Goal: Task Accomplishment & Management: Complete application form

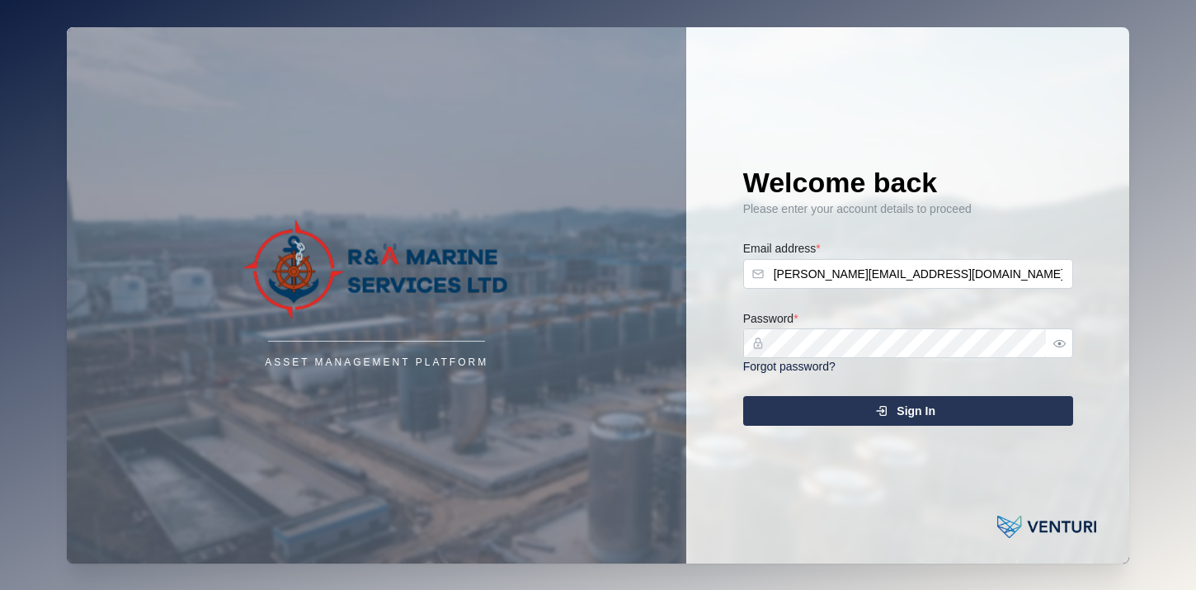
click at [743, 396] on button "Sign In" at bounding box center [908, 411] width 330 height 30
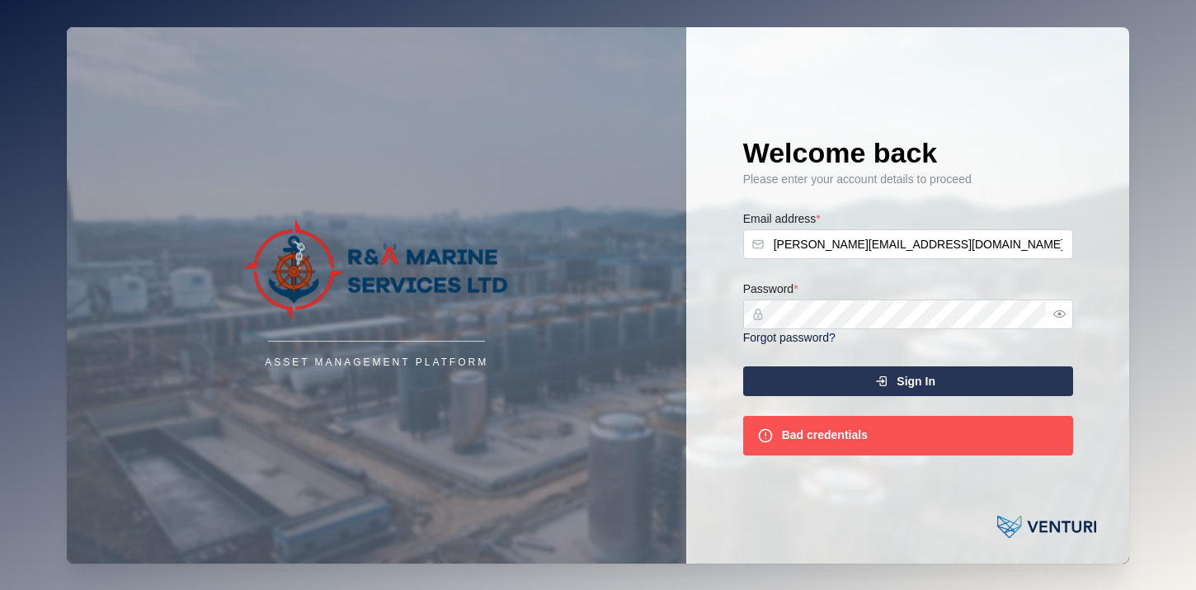
click at [1065, 313] on button "button" at bounding box center [1059, 313] width 21 height 21
click at [893, 373] on div "Sign In" at bounding box center [905, 381] width 303 height 28
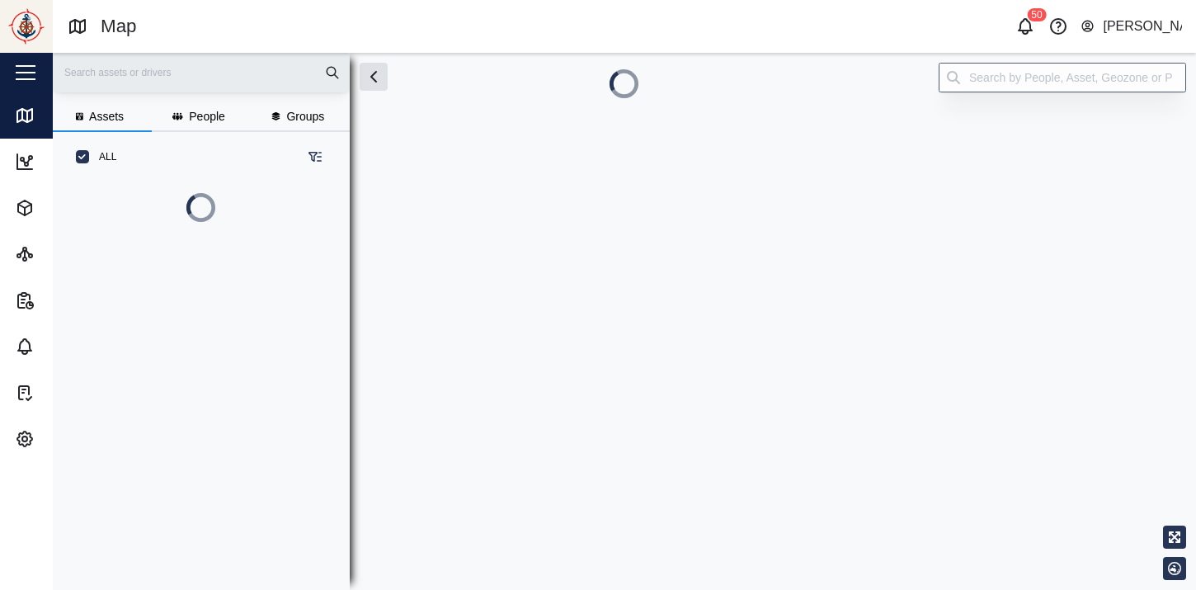
scroll to position [329, 270]
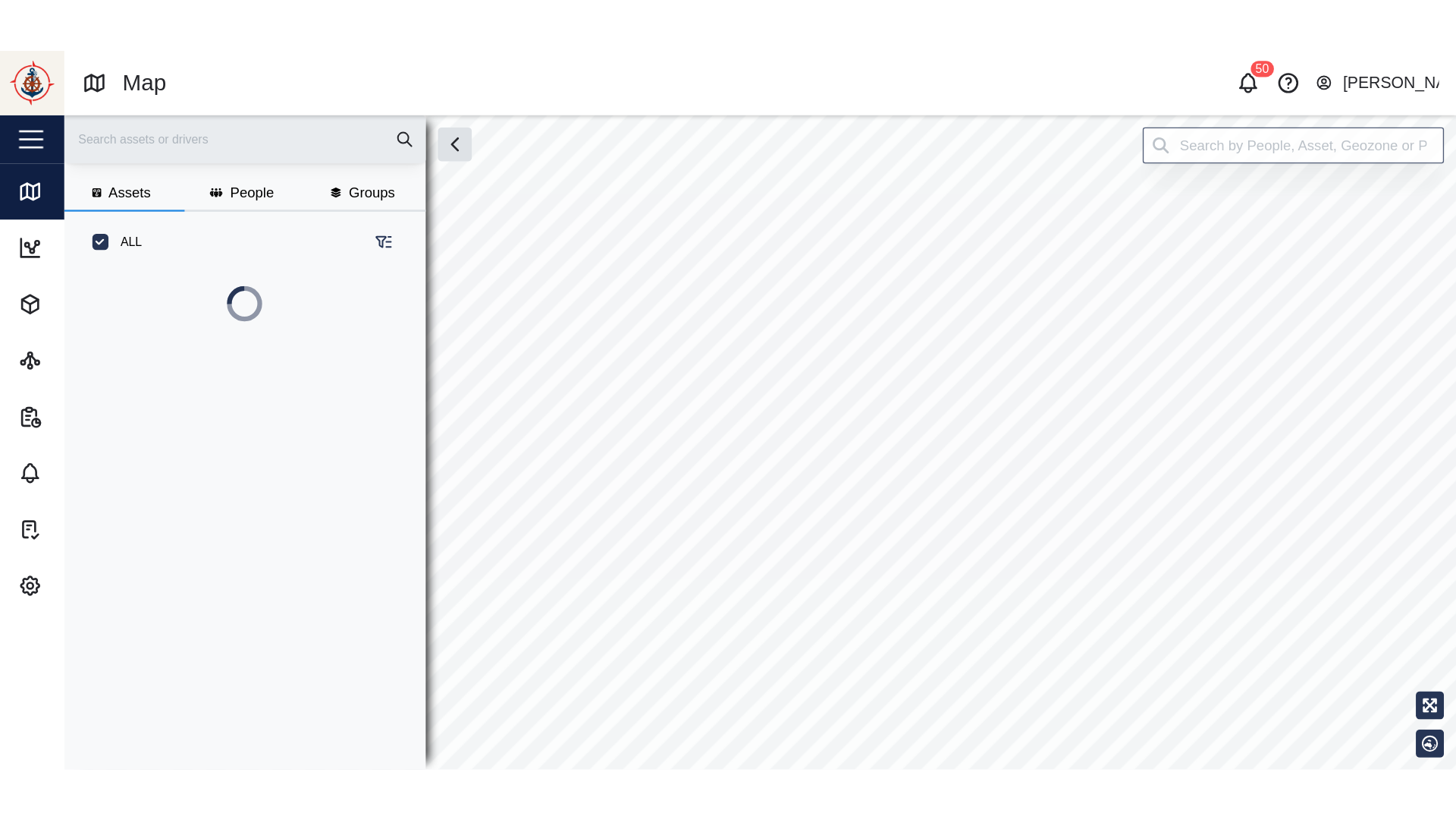
scroll to position [368, 248]
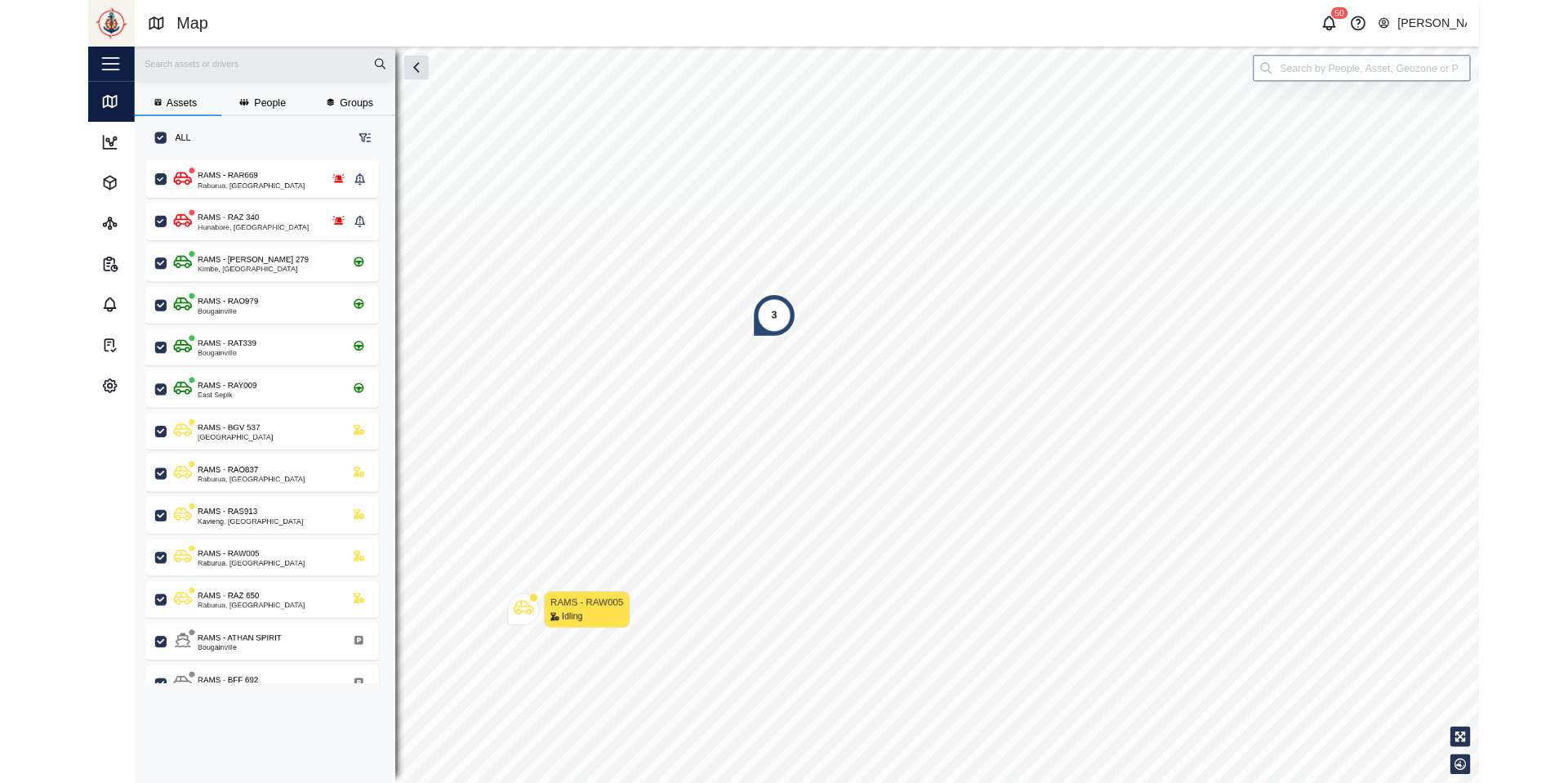
scroll to position [595, 267]
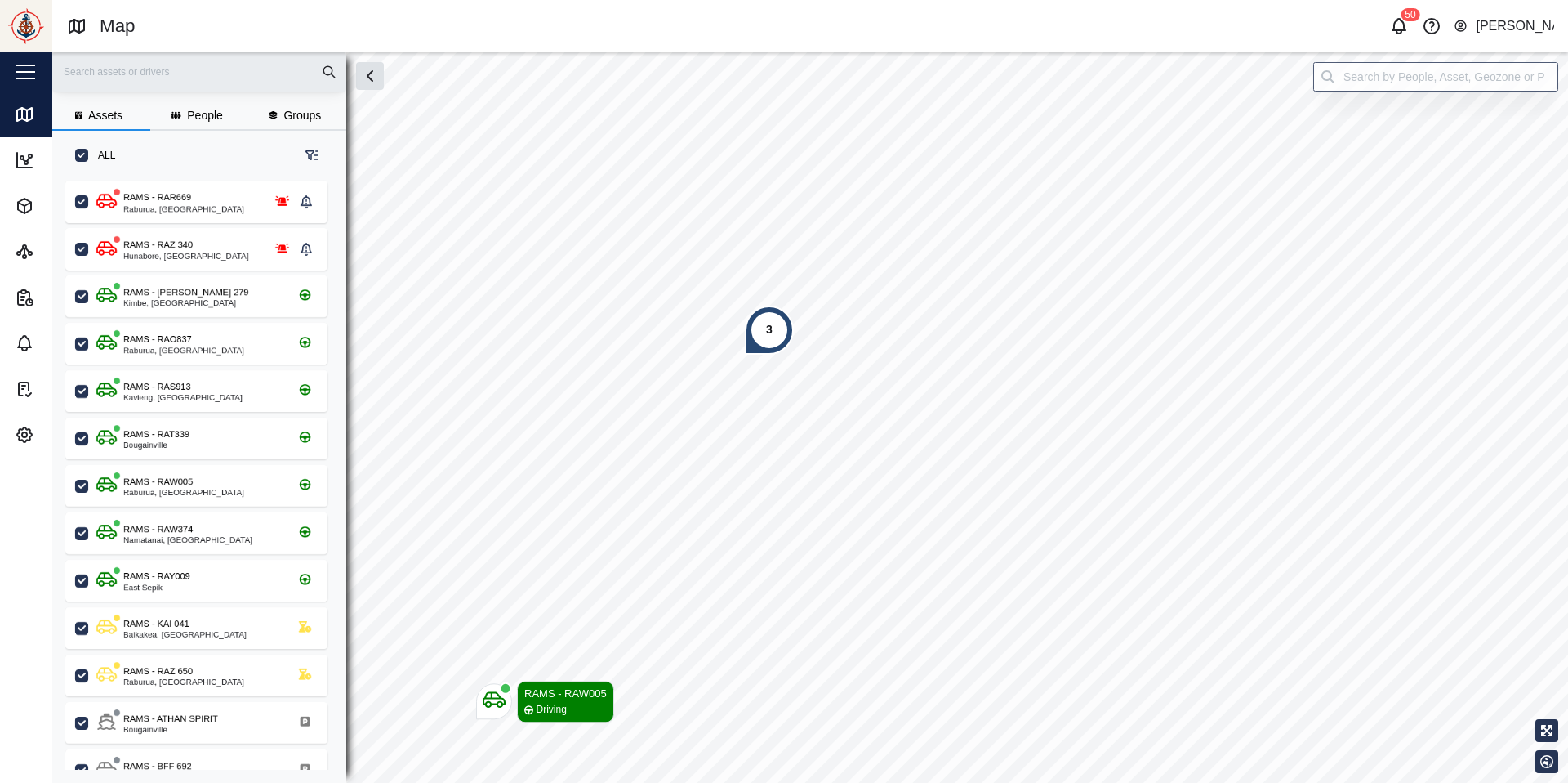
click at [202, 114] on span "People" at bounding box center [205, 115] width 36 height 12
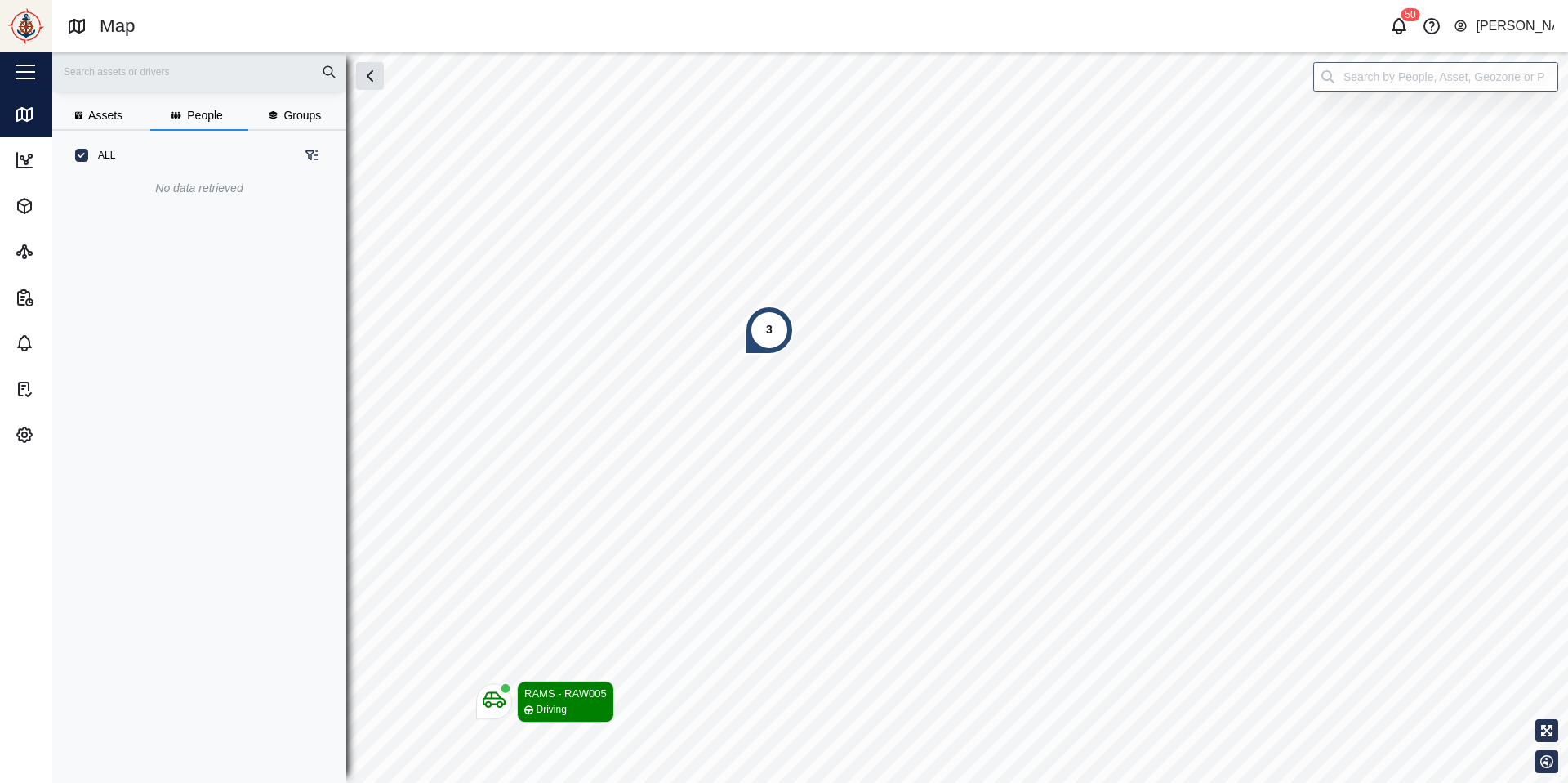
click at [27, 72] on button "button" at bounding box center [26, 72] width 28 height 28
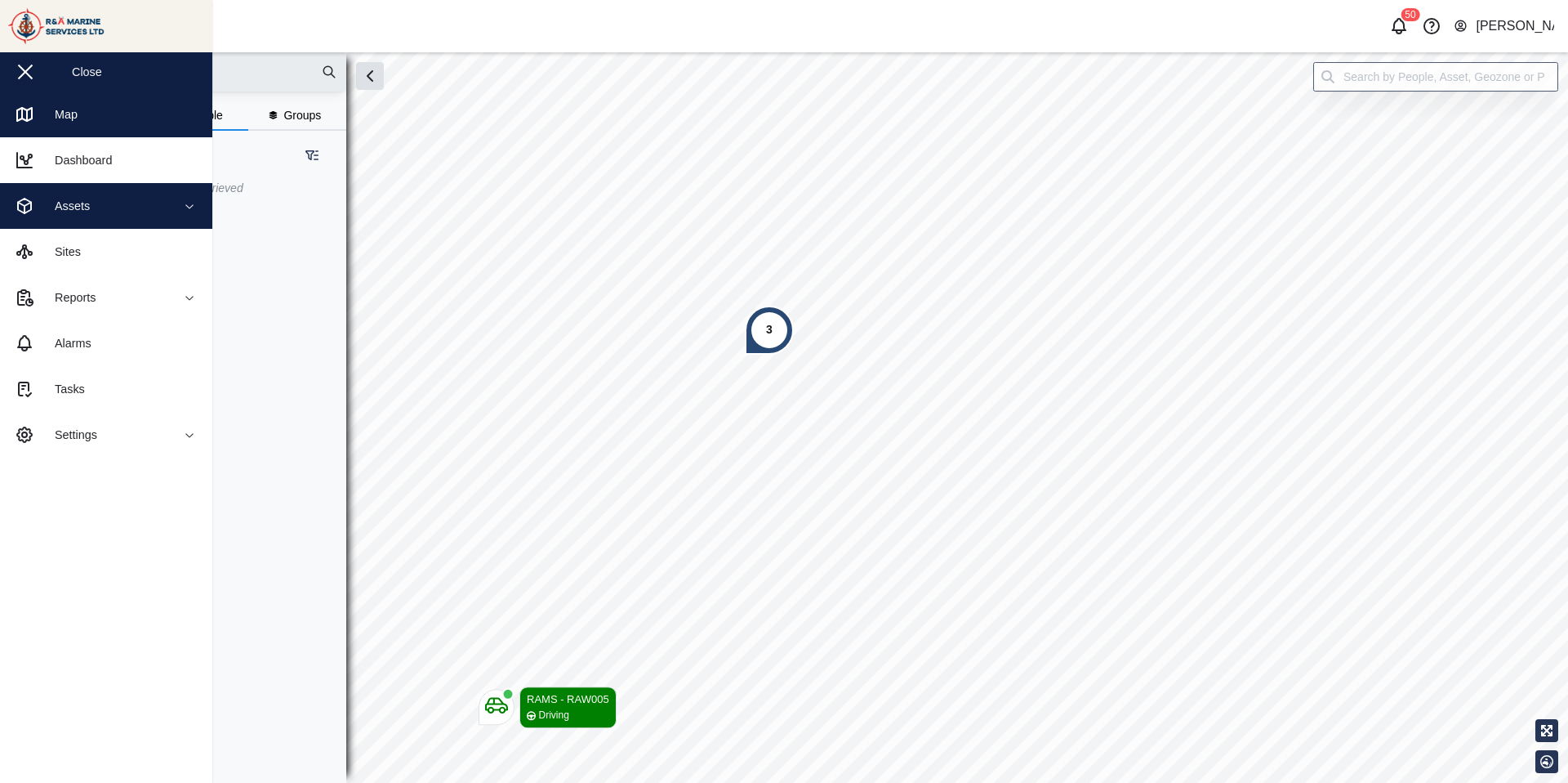
click at [179, 216] on button "Assets" at bounding box center [106, 206] width 212 height 46
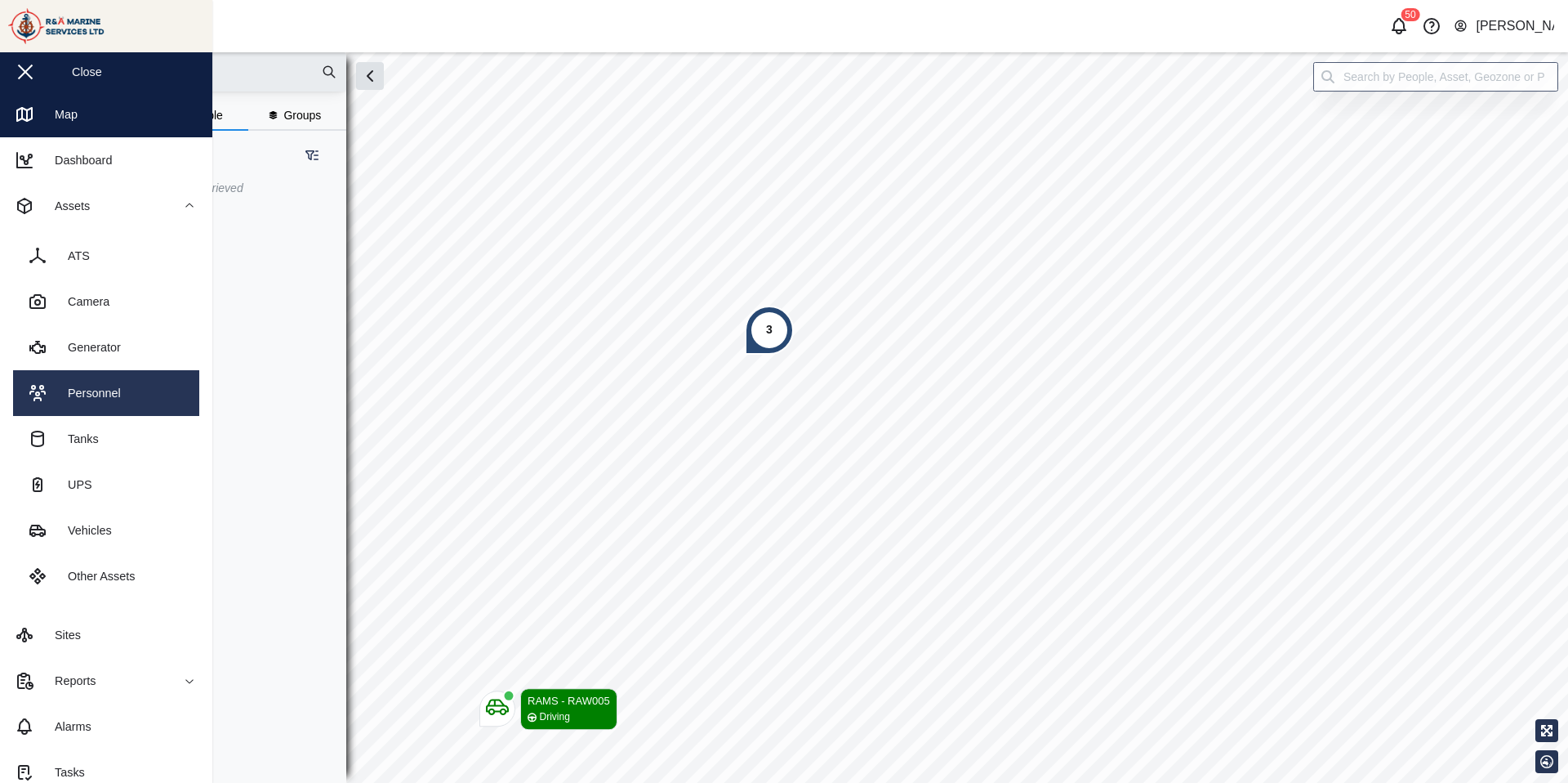
click at [117, 388] on div "Personnel" at bounding box center [88, 393] width 65 height 18
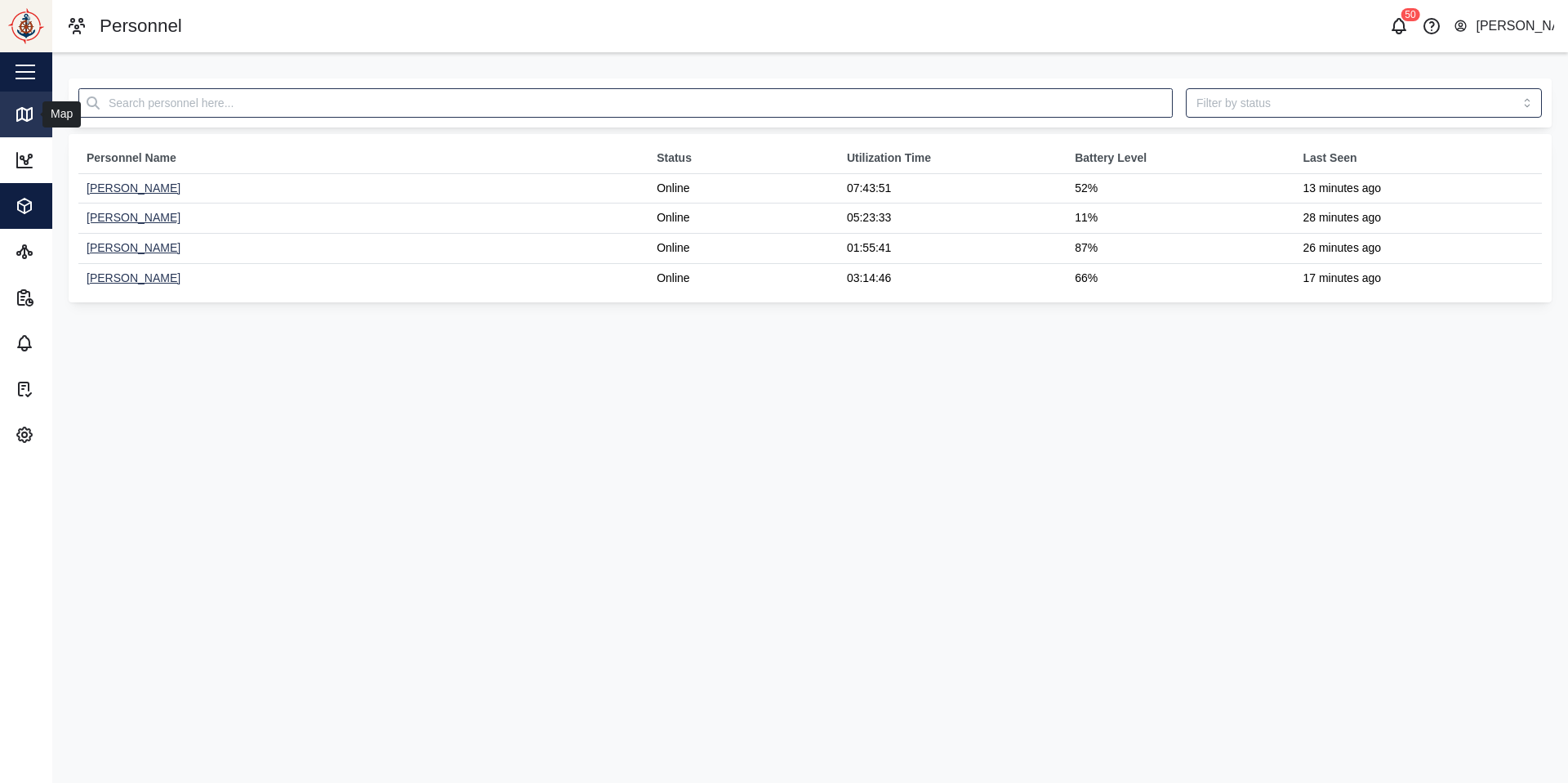
click at [22, 109] on icon at bounding box center [22, 113] width 0 height 11
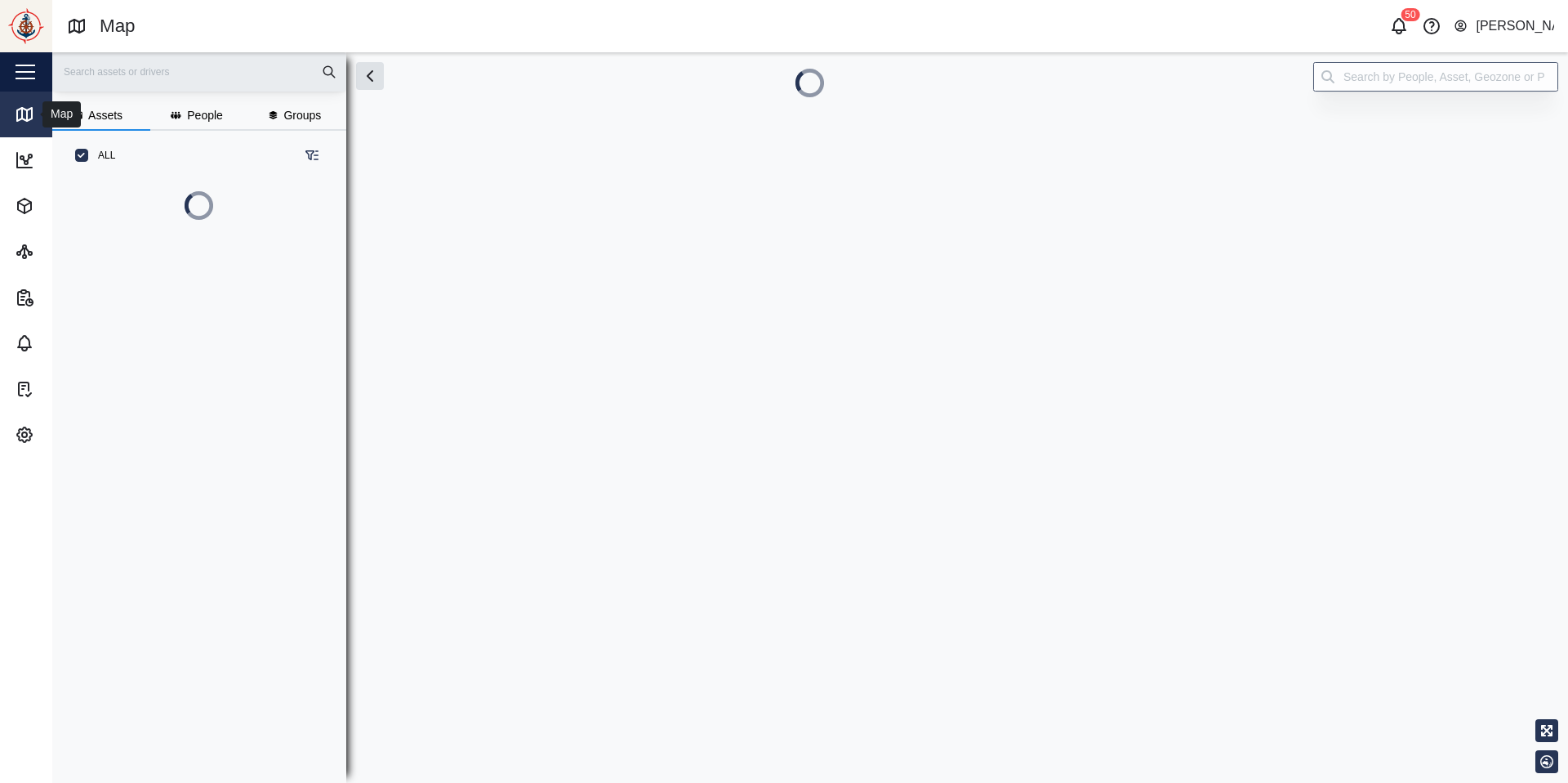
scroll to position [524, 267]
click at [13, 165] on link "Dashboard" at bounding box center [106, 161] width 212 height 46
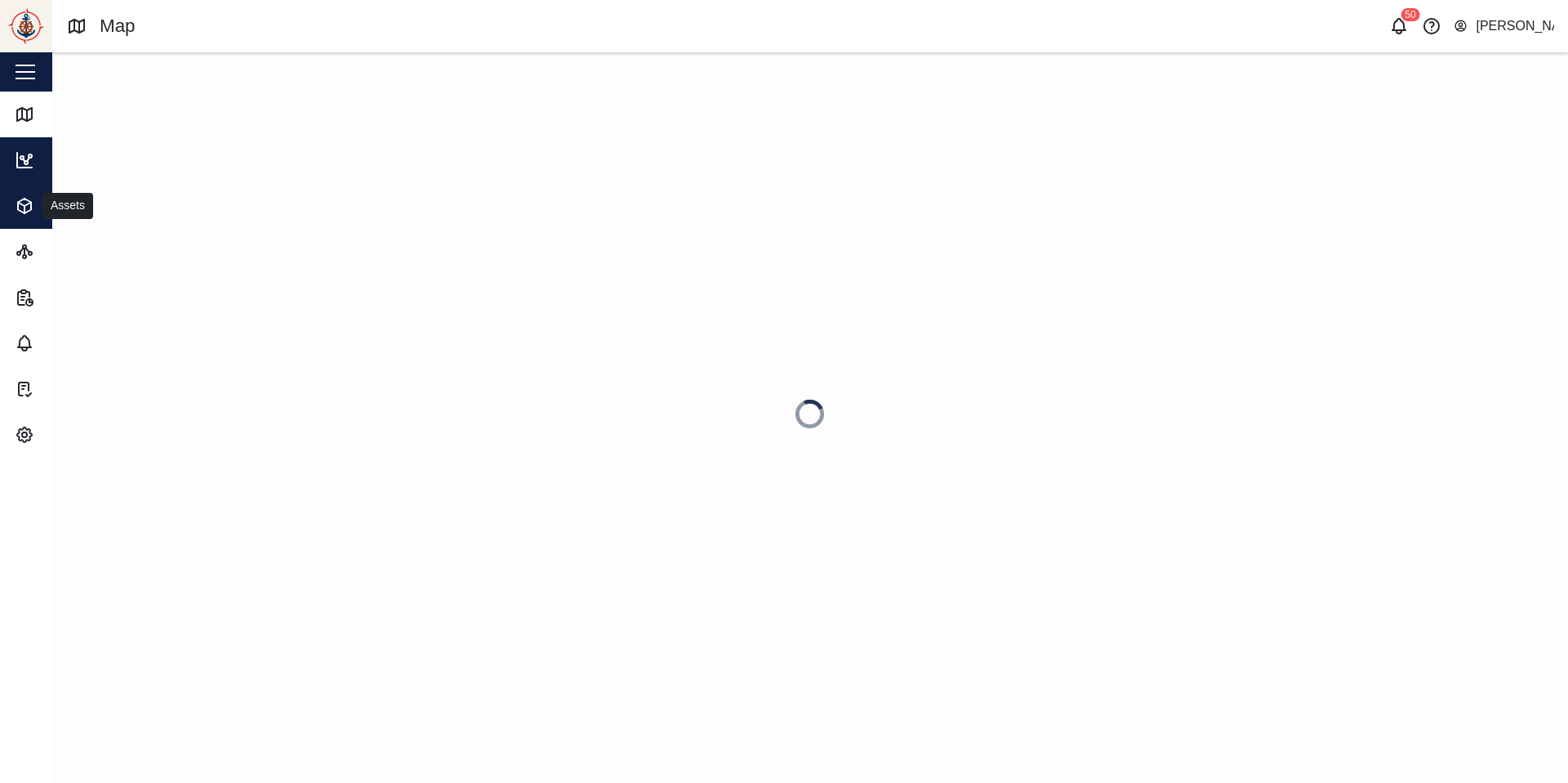
click at [15, 212] on icon "button" at bounding box center [25, 206] width 20 height 20
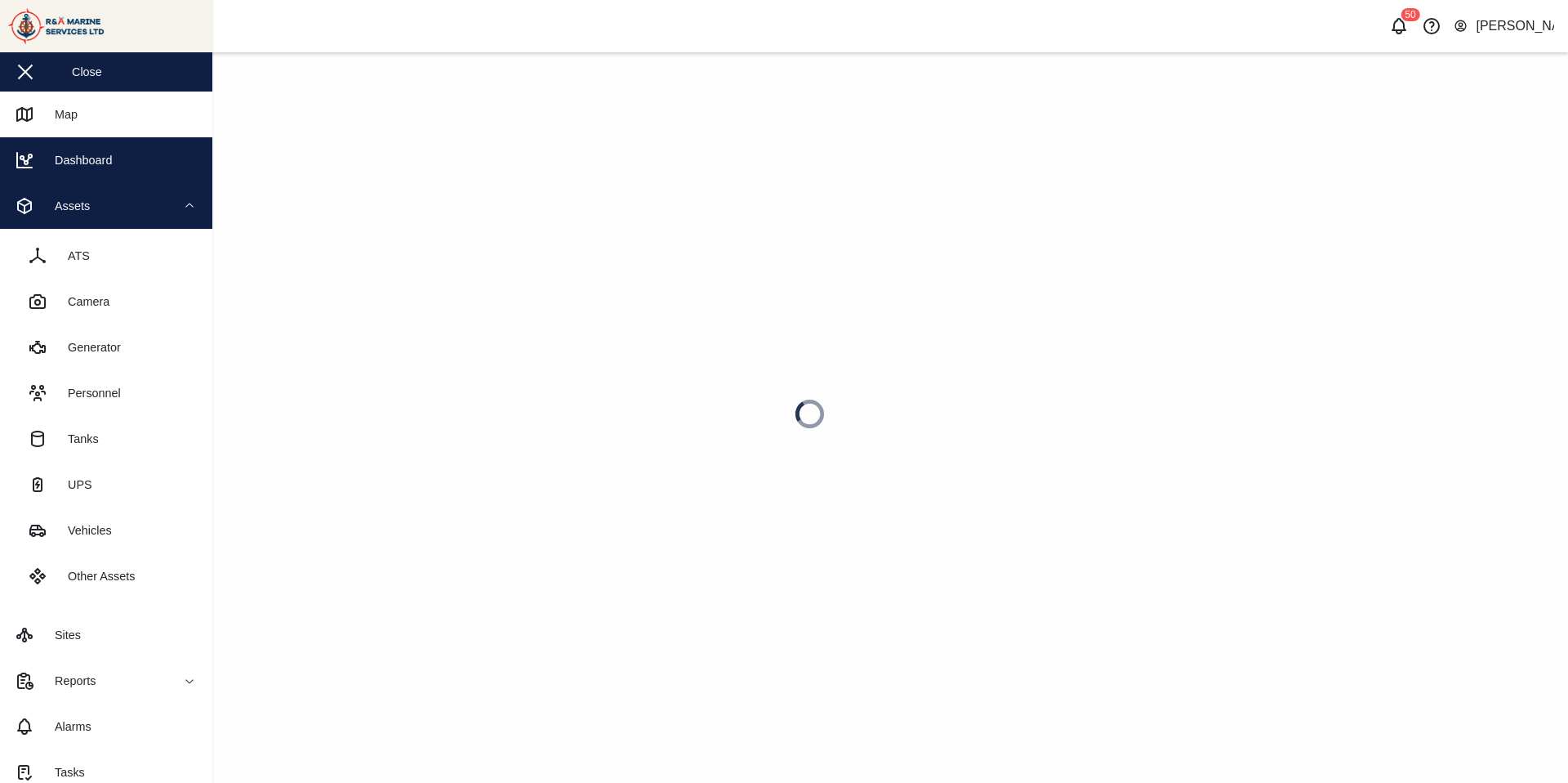
click at [96, 200] on div "Assets" at bounding box center [89, 206] width 149 height 20
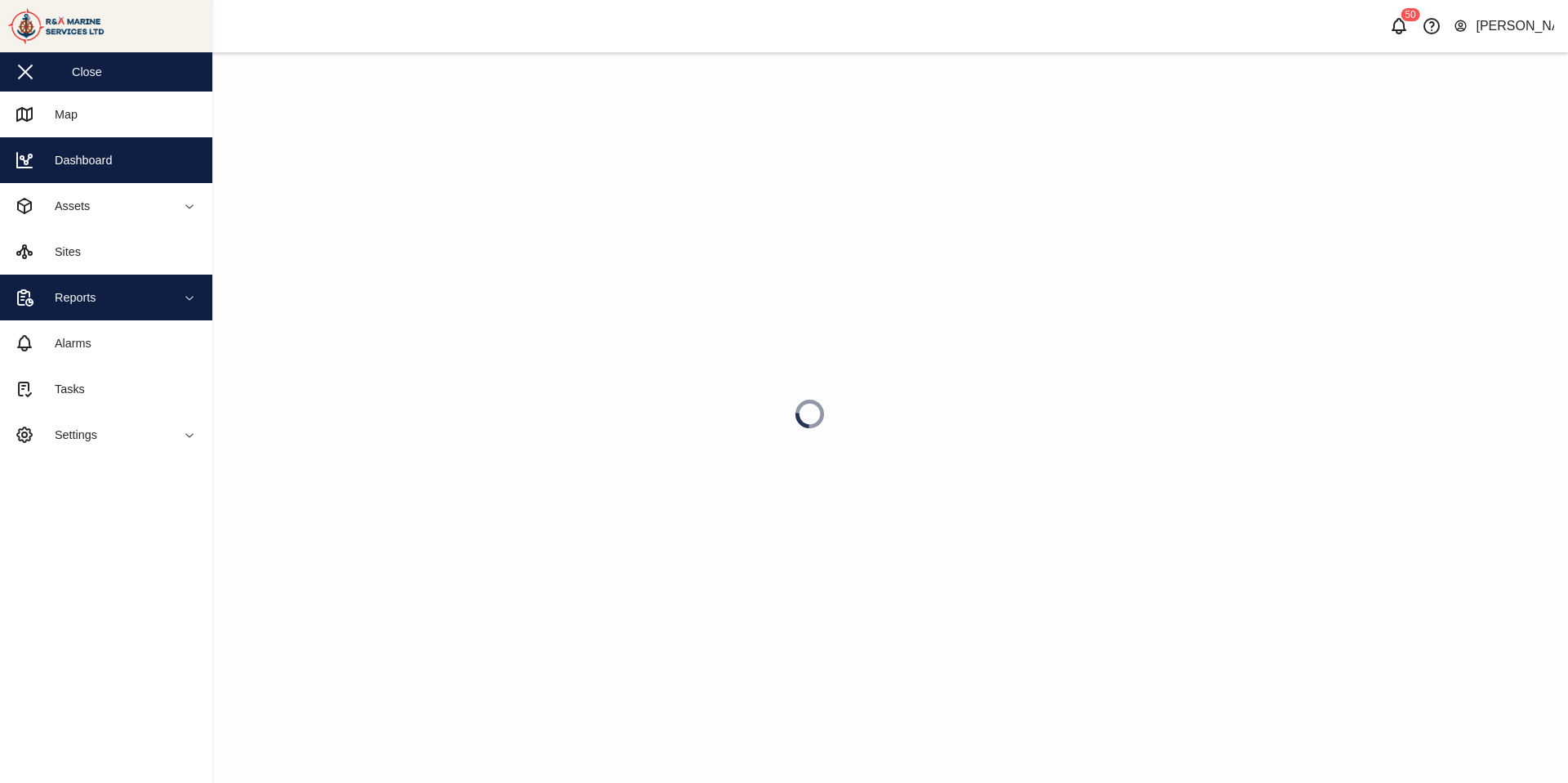
click at [67, 288] on div "Reports" at bounding box center [69, 297] width 53 height 18
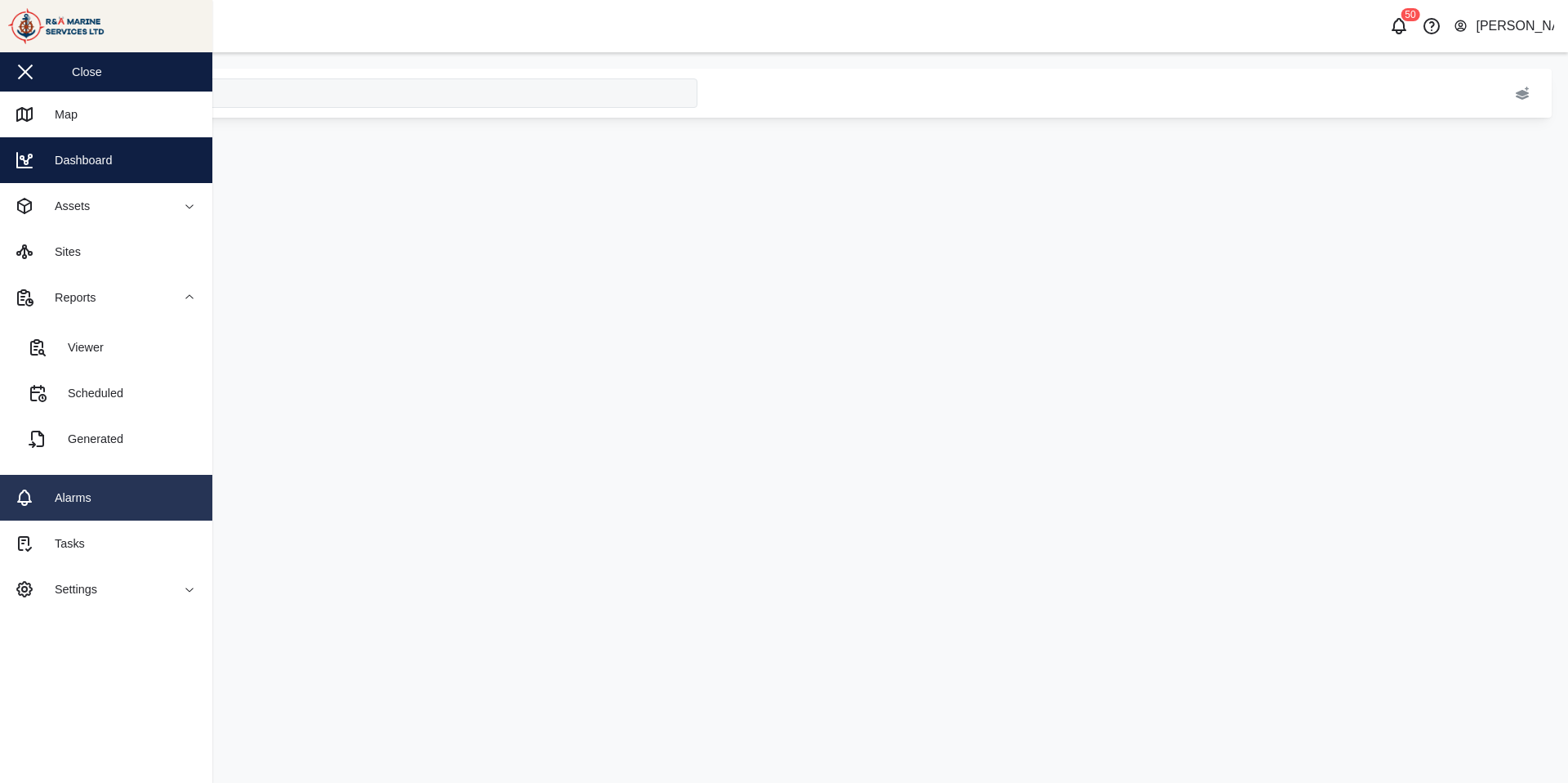
click at [60, 500] on div "Alarms" at bounding box center [66, 498] width 49 height 18
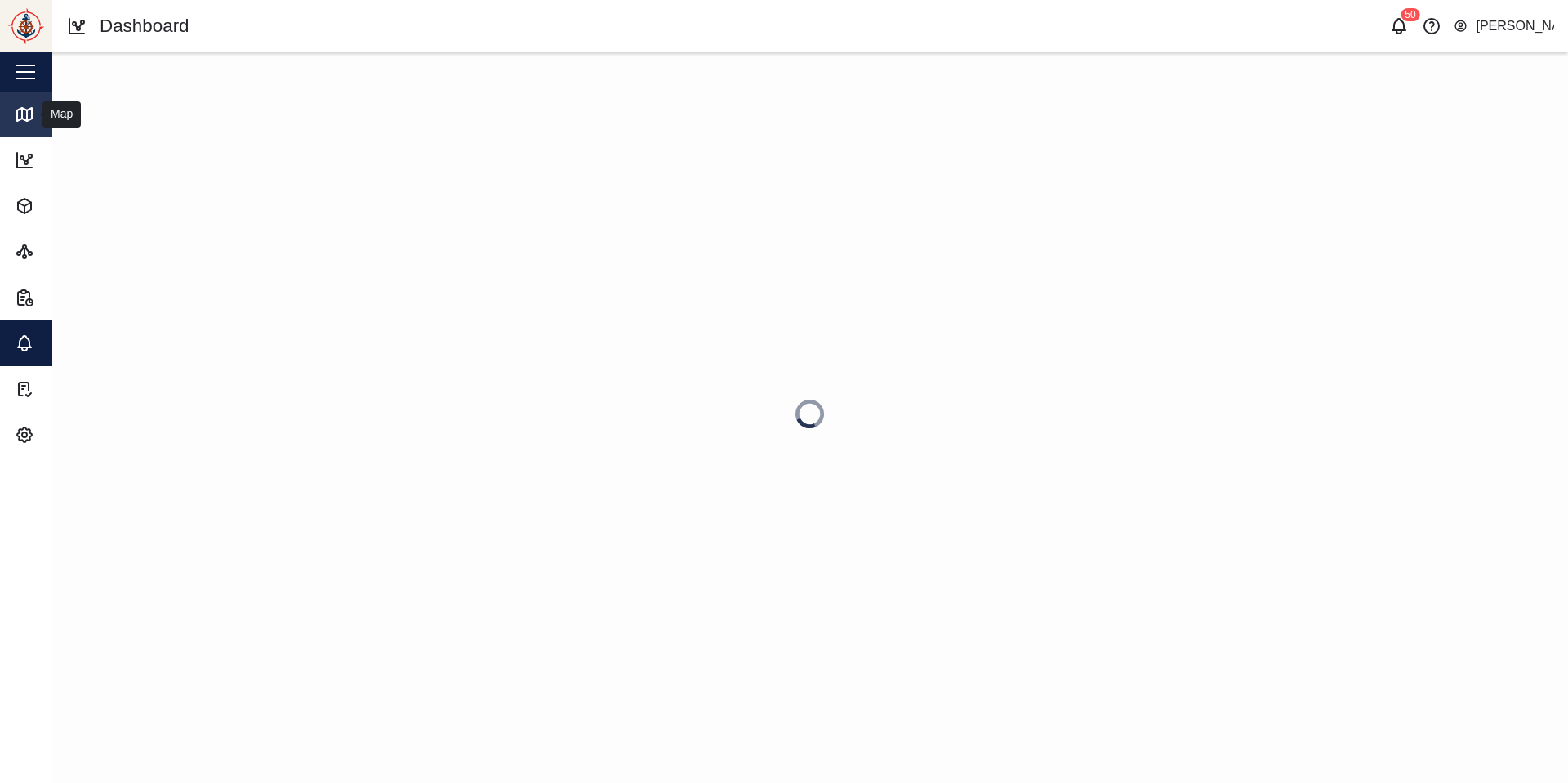
click at [22, 109] on icon at bounding box center [22, 113] width 0 height 11
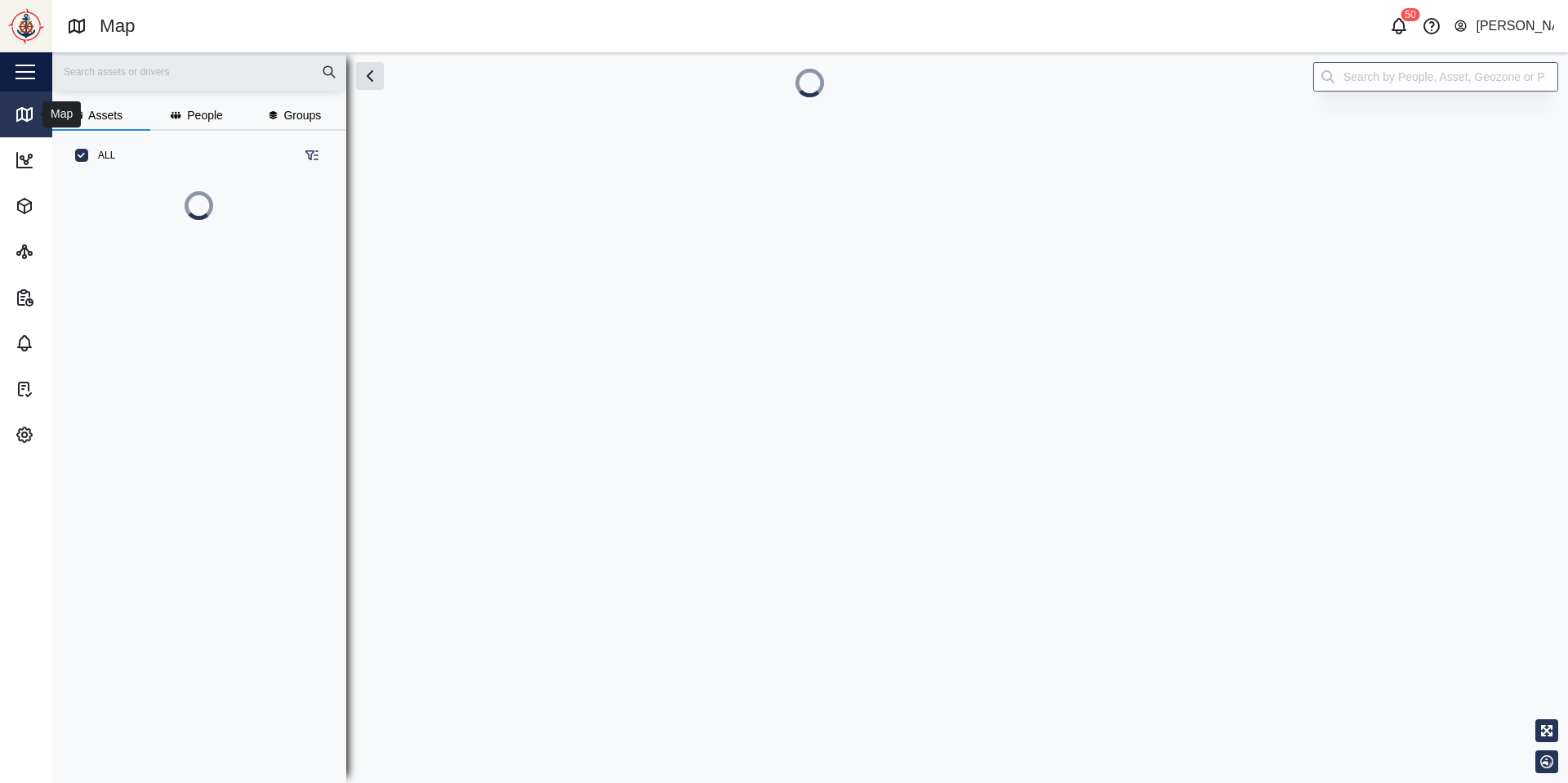
scroll to position [524, 267]
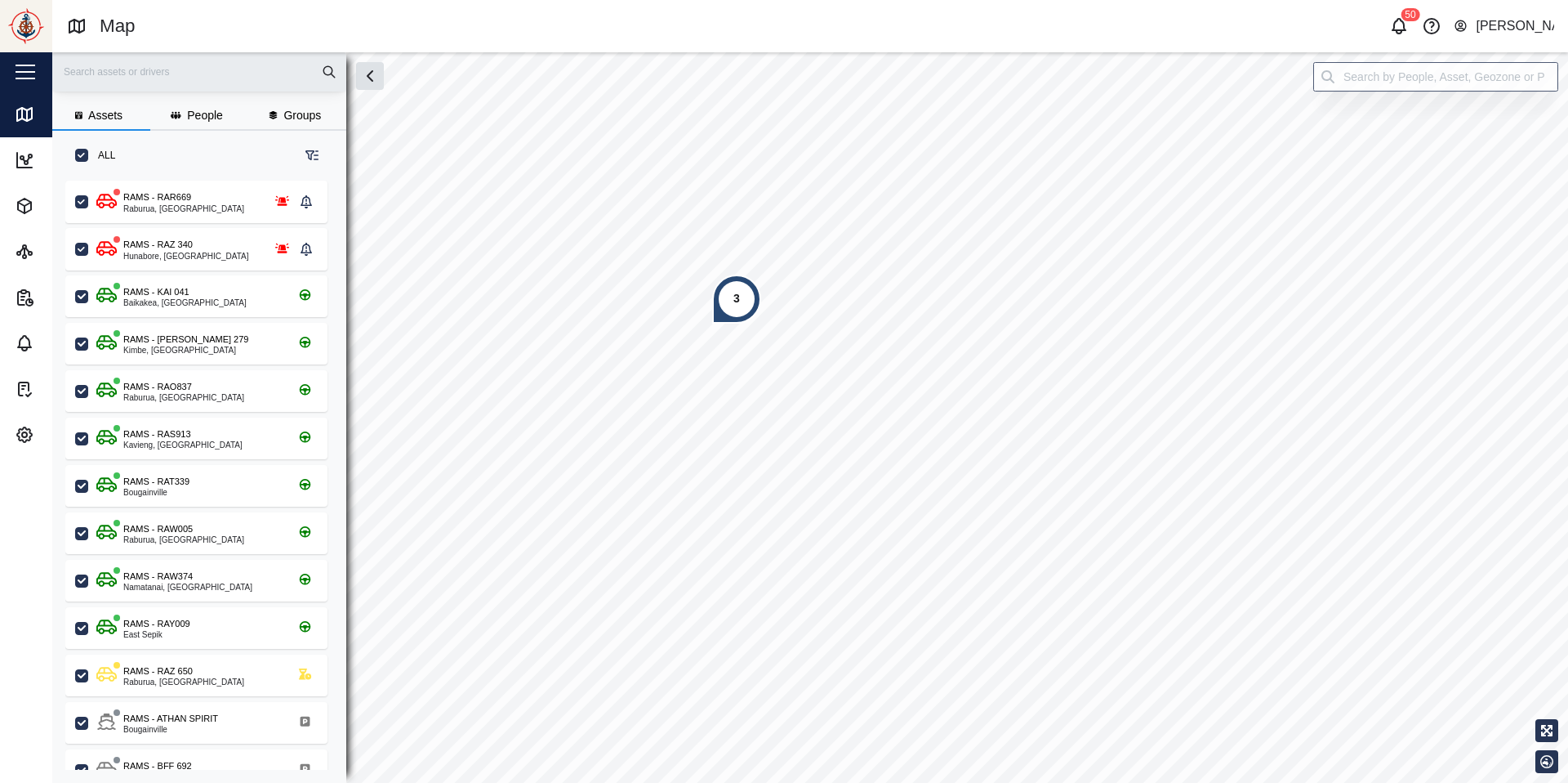
click at [187, 117] on span "People" at bounding box center [205, 115] width 36 height 12
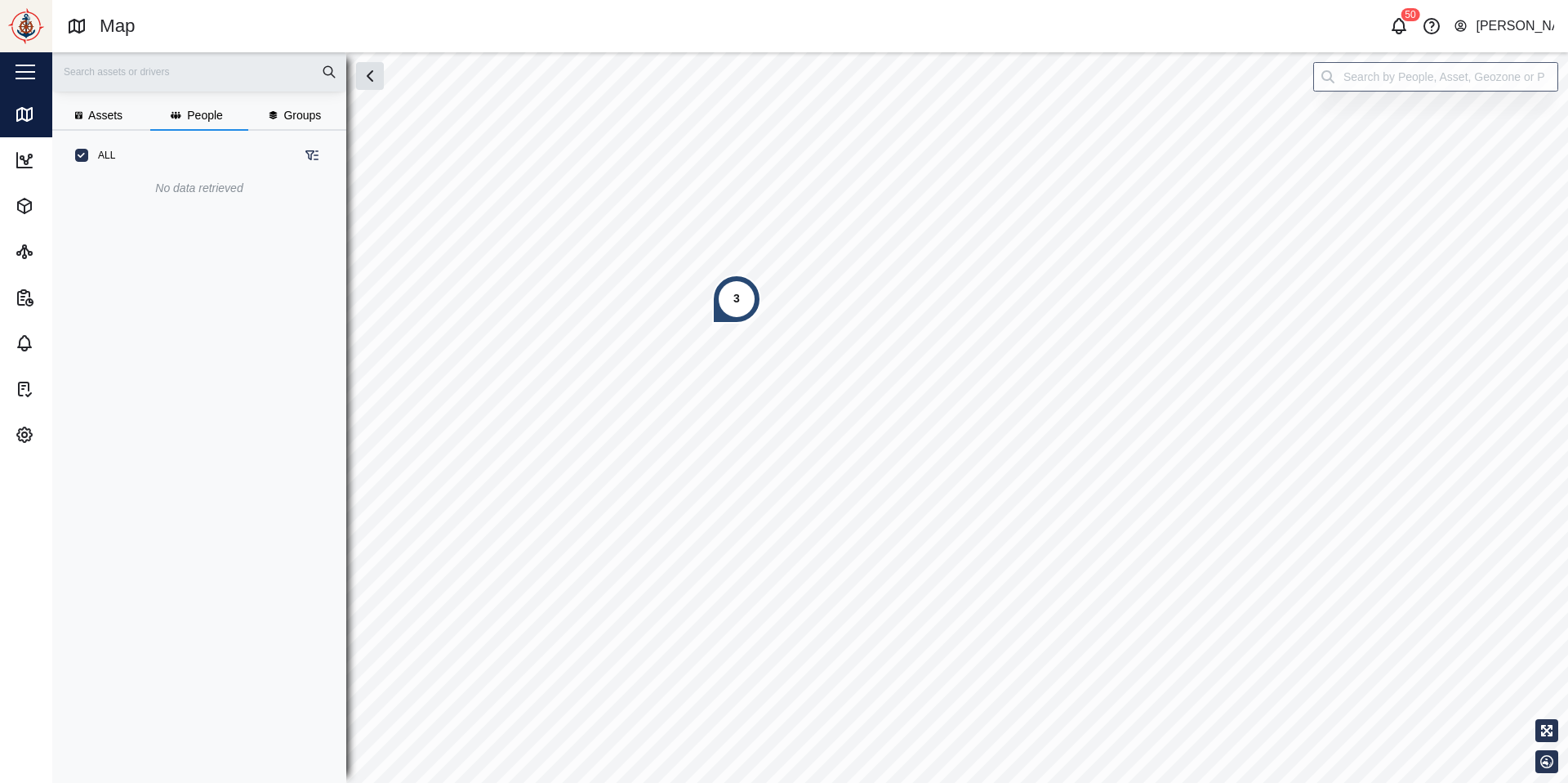
click at [298, 114] on span "Groups" at bounding box center [302, 115] width 38 height 12
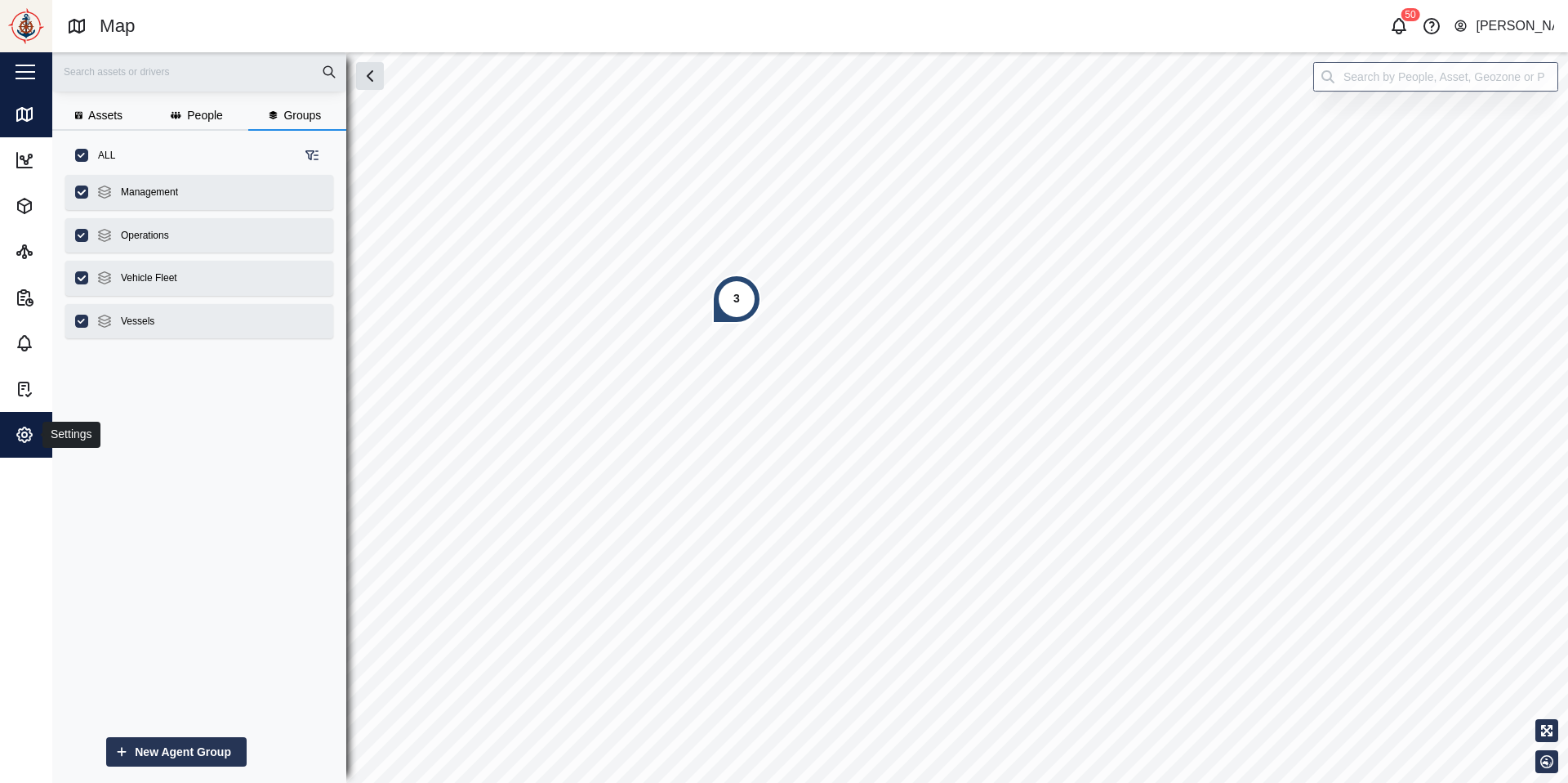
click at [22, 431] on icon "button" at bounding box center [25, 435] width 20 height 20
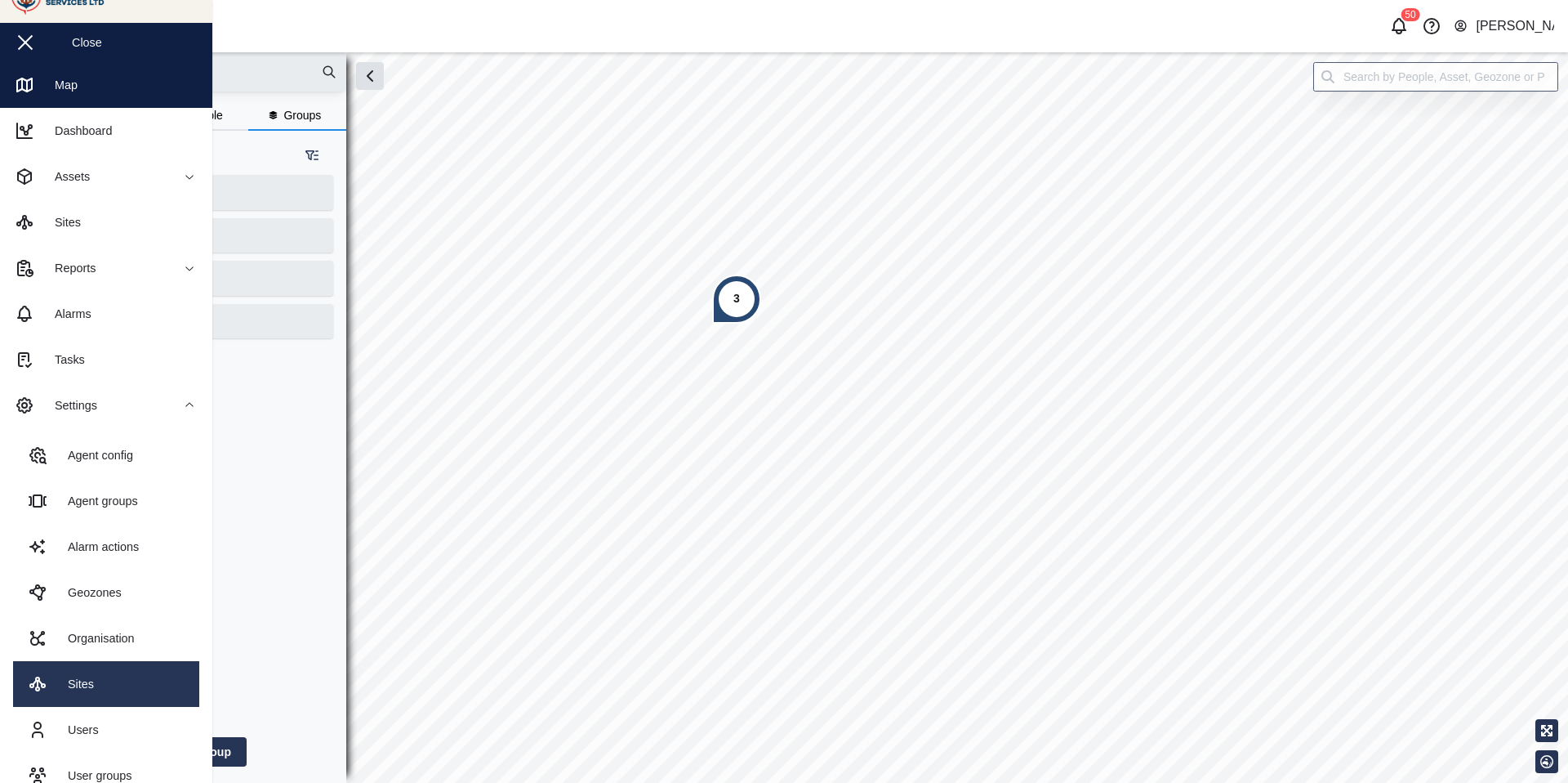
scroll to position [58, 0]
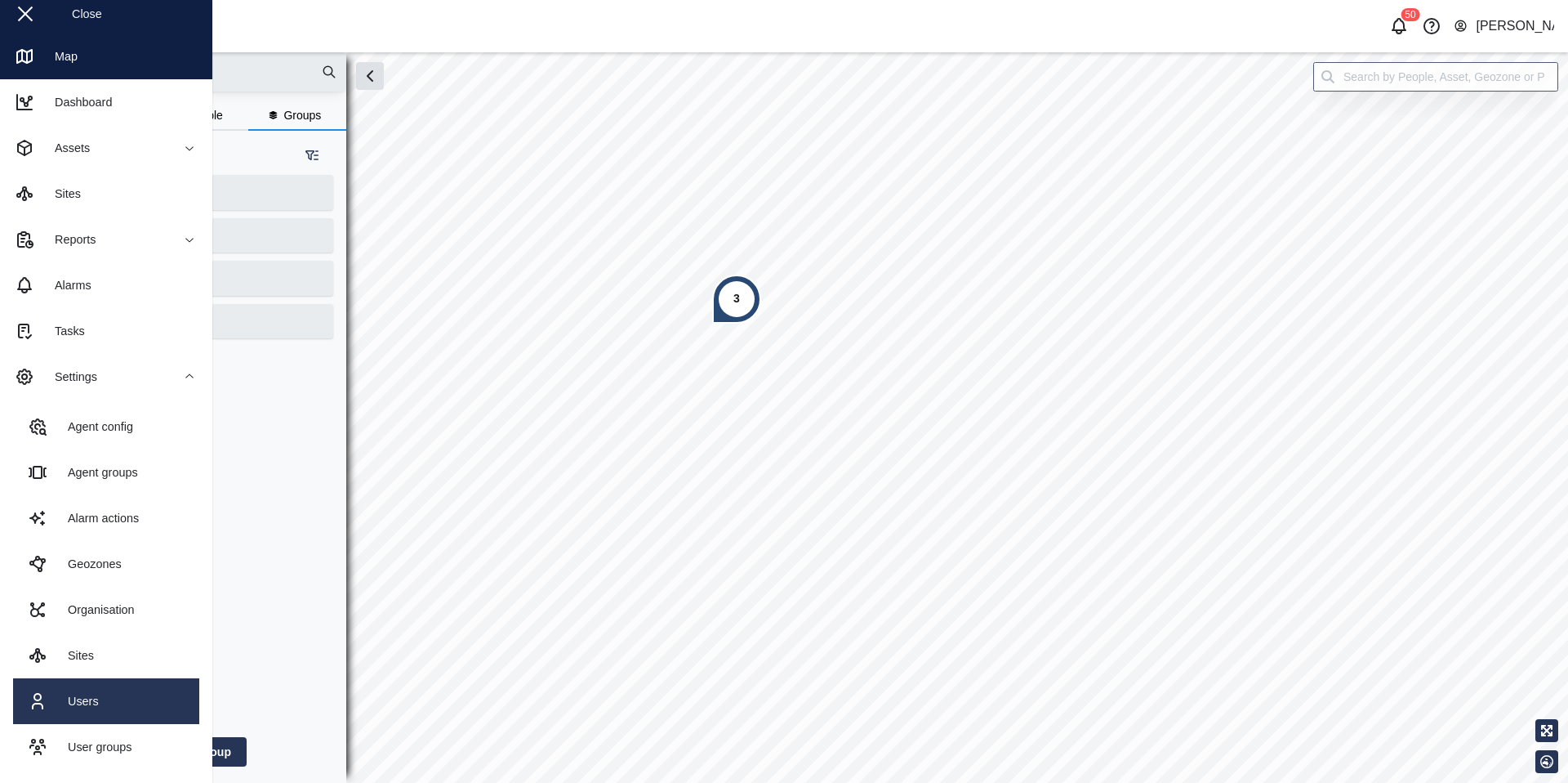
click at [114, 584] on link "Users" at bounding box center [106, 701] width 186 height 46
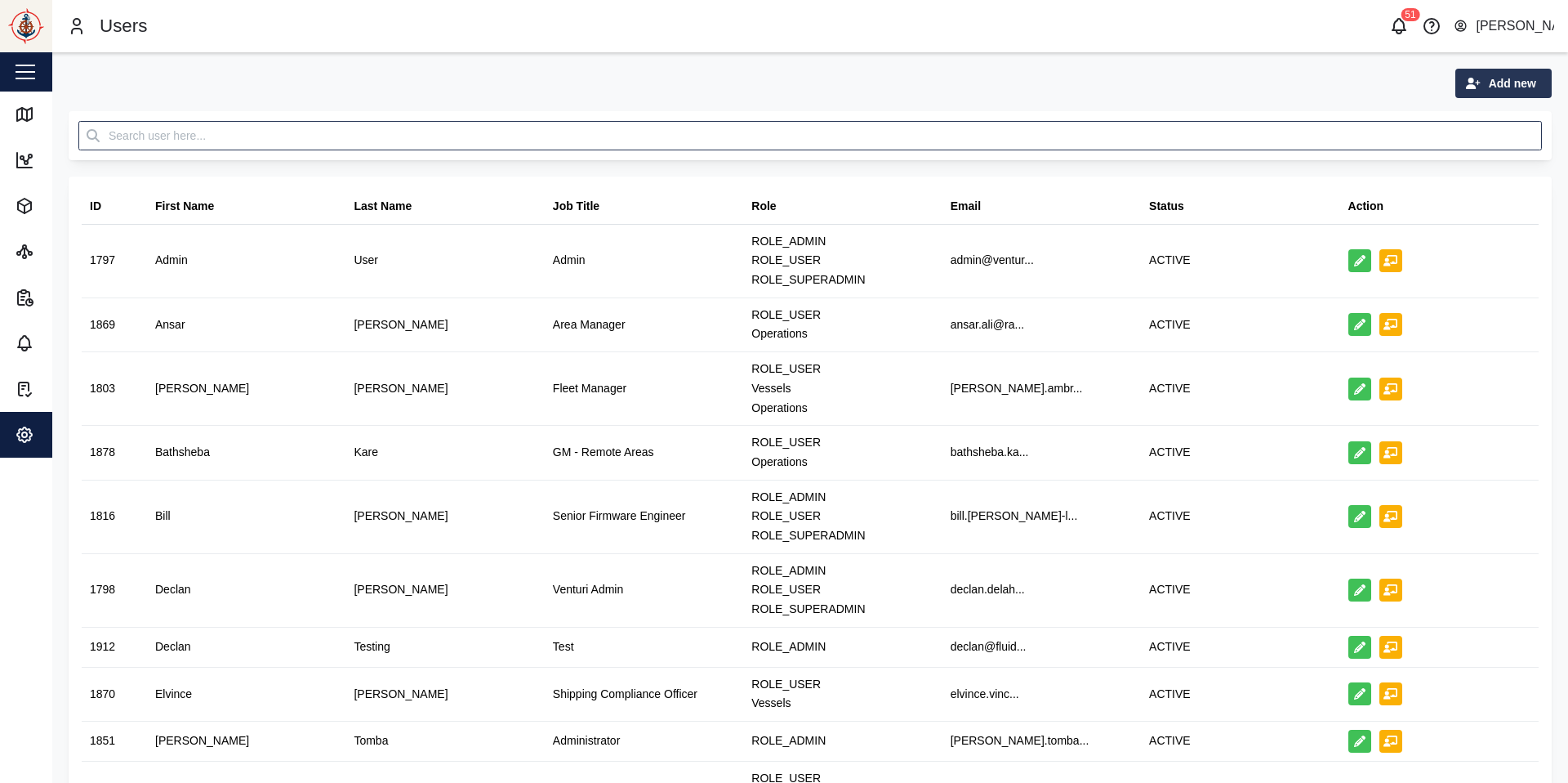
click at [1184, 91] on span "Add new" at bounding box center [1513, 83] width 48 height 28
click at [1184, 158] on div "Platform User" at bounding box center [1491, 156] width 95 height 13
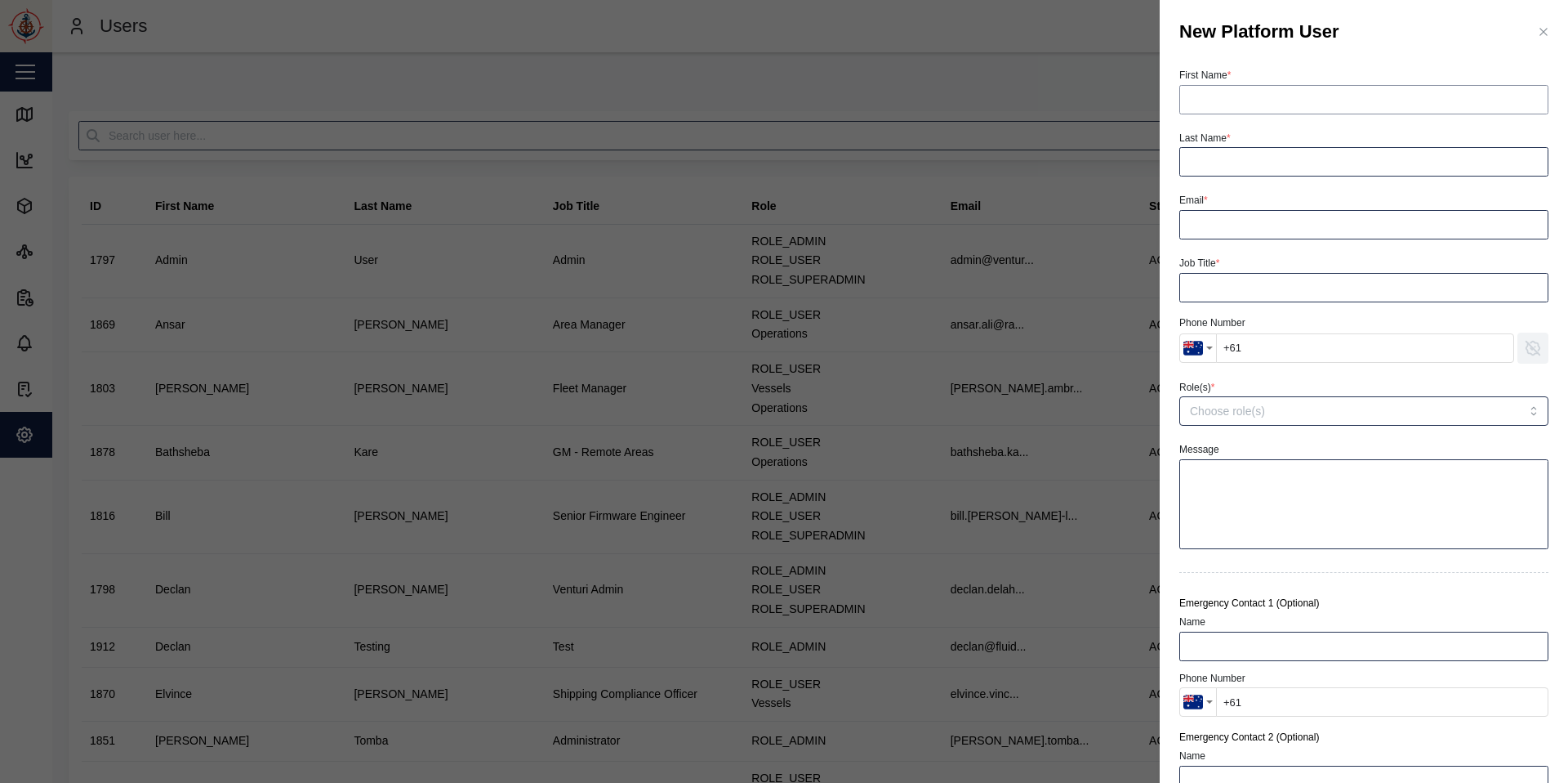
click at [1184, 105] on input "First Name *" at bounding box center [1364, 100] width 369 height 30
type input "A"
type input "[PERSON_NAME]"
type input "a"
type input "[DEMOGRAPHIC_DATA]"
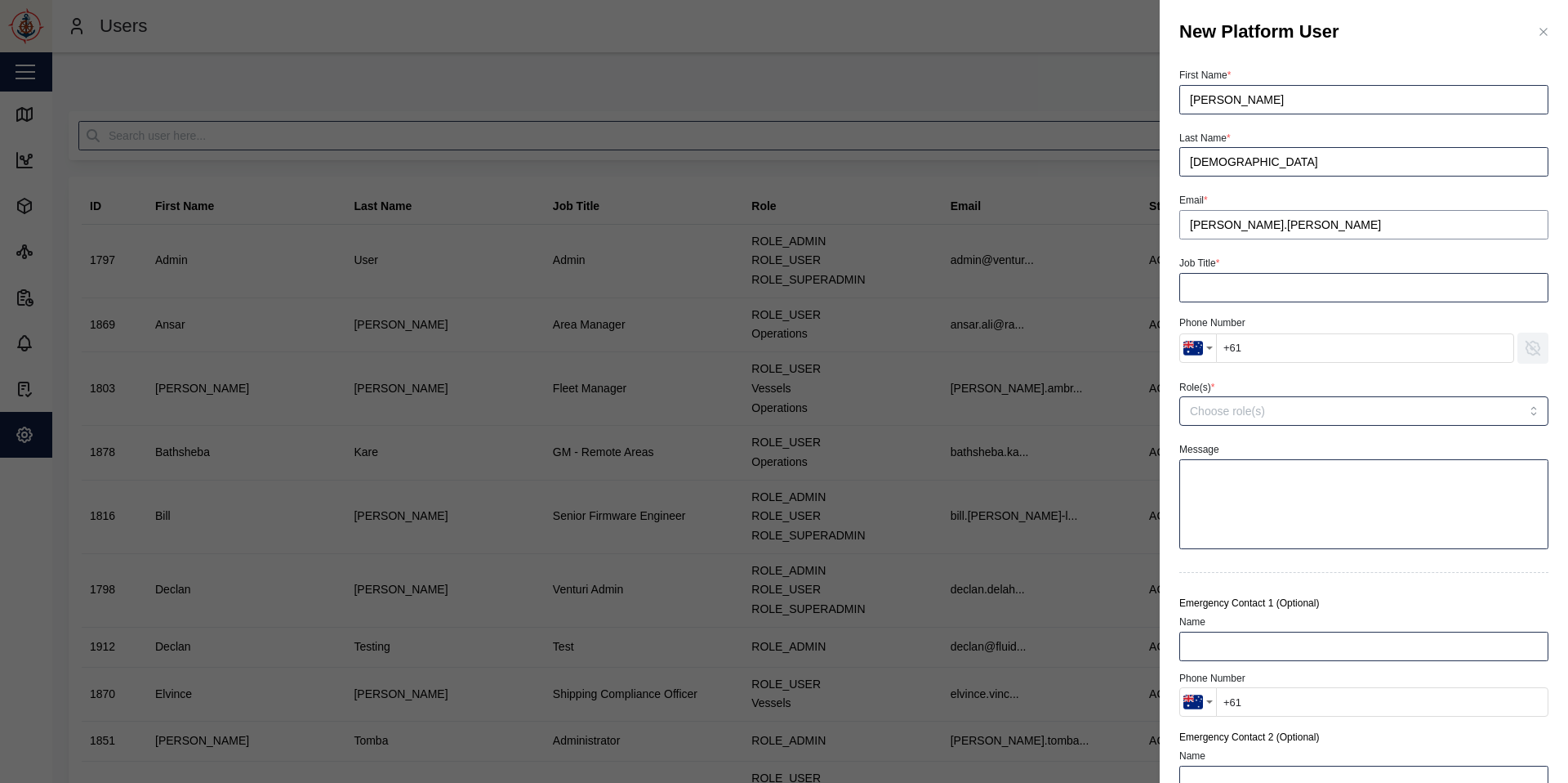
type input "[PERSON_NAME].[PERSON_NAME]"
click at [1184, 291] on input "Job Title *" at bounding box center [1364, 287] width 369 height 30
click at [1184, 349] on div "Country selector" at bounding box center [1209, 348] width 7 height 3
type input "Area Manager"
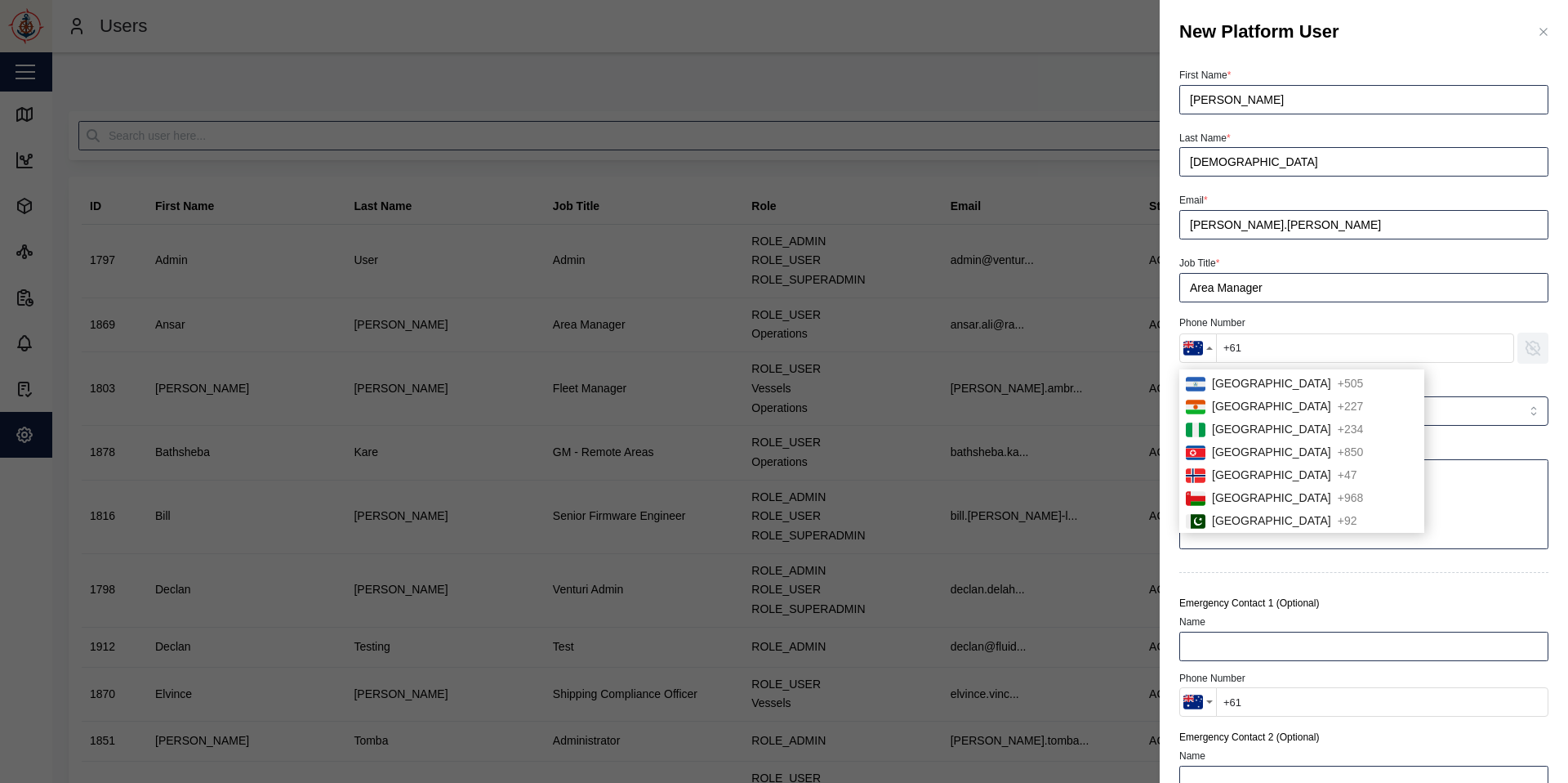
scroll to position [3273, 0]
click at [1184, 521] on span "[GEOGRAPHIC_DATA]" at bounding box center [1272, 521] width 119 height 18
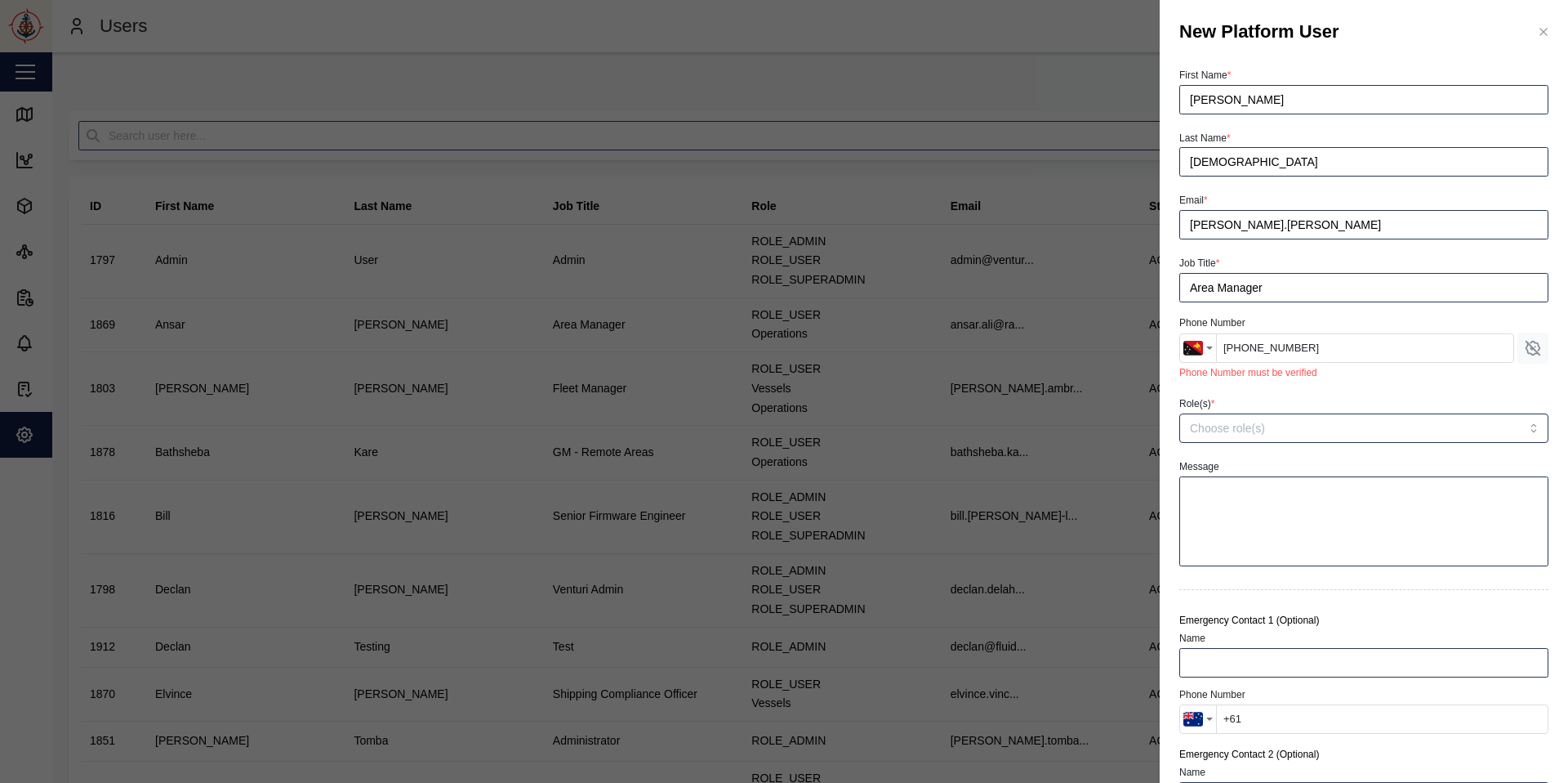
type input "[PHONE_NUMBER]"
click at [1184, 423] on input "Role(s) *" at bounding box center [1330, 427] width 281 height 13
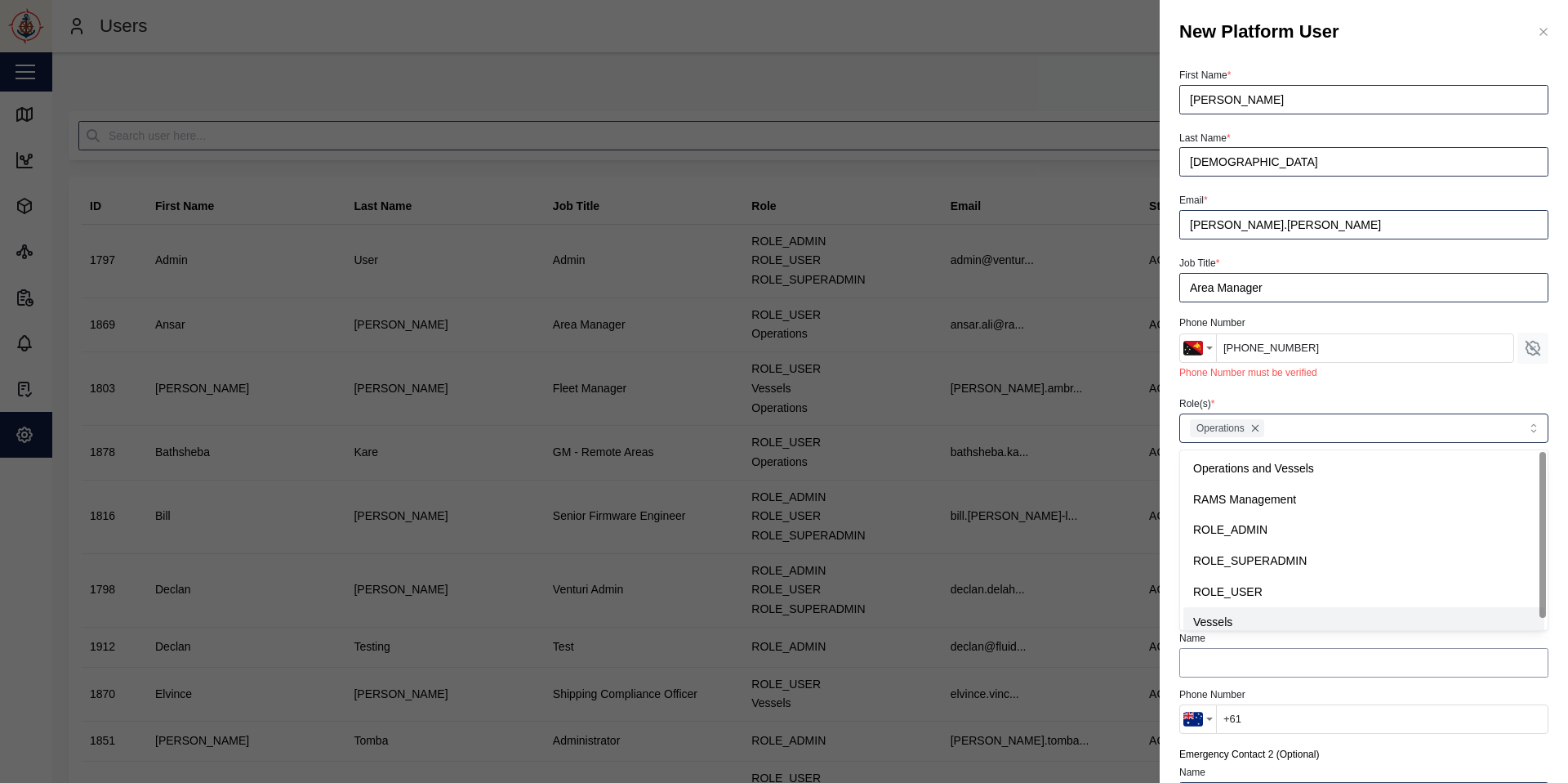
click at [1184, 584] on input "Name" at bounding box center [1364, 663] width 369 height 30
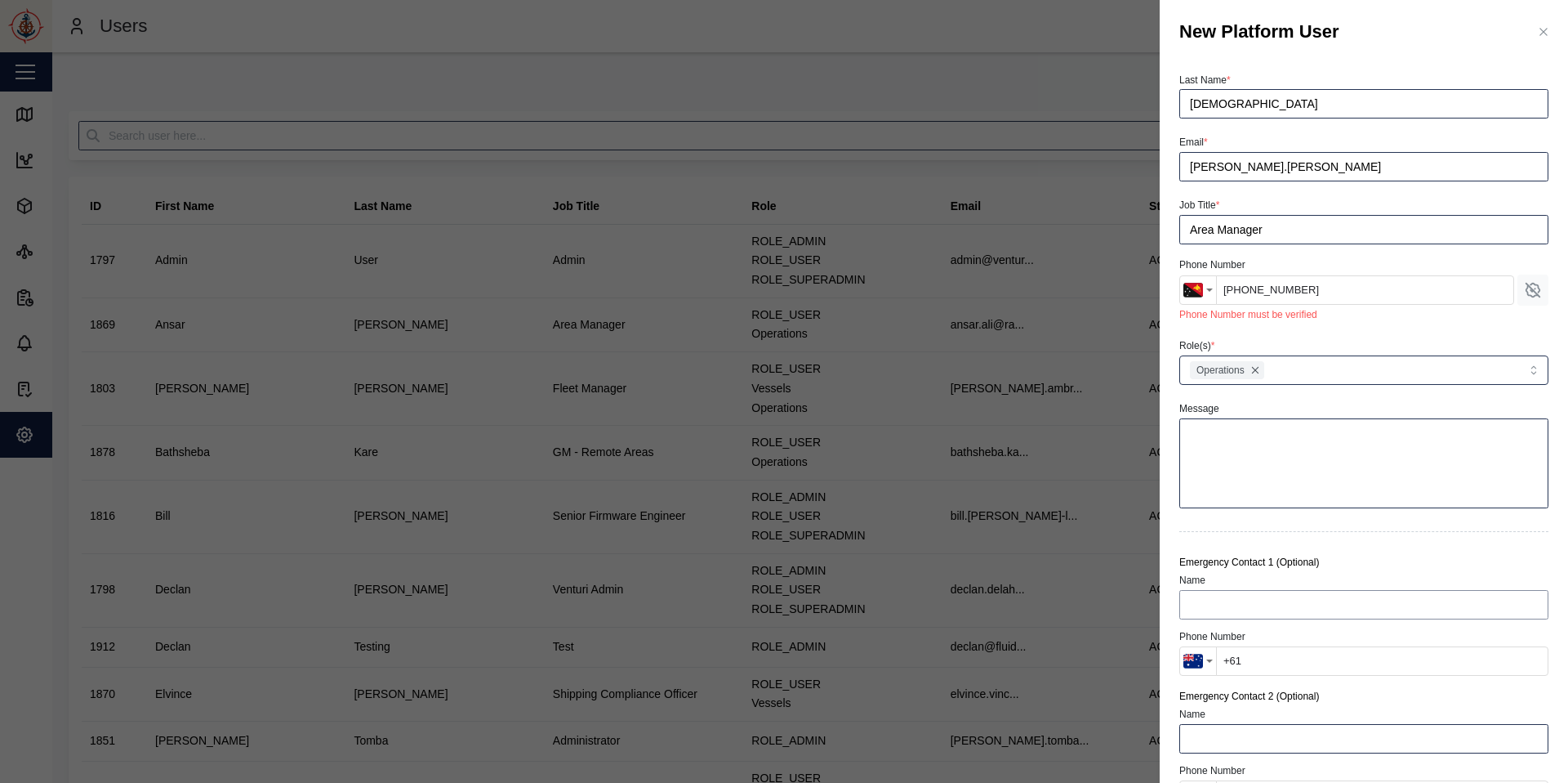
scroll to position [105, 0]
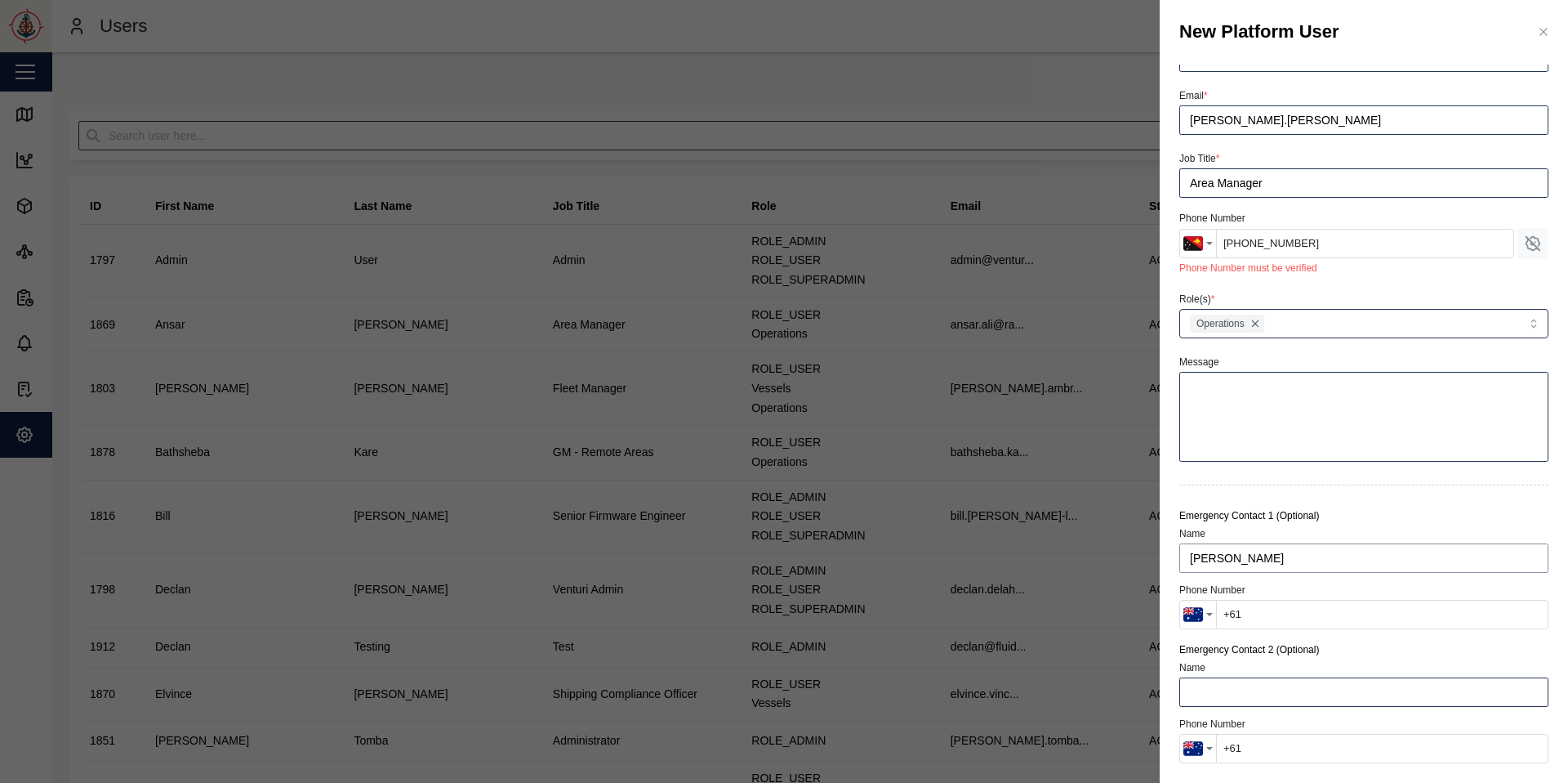
type input "[PERSON_NAME]"
click at [1184, 584] on input "+61" at bounding box center [1383, 615] width 333 height 30
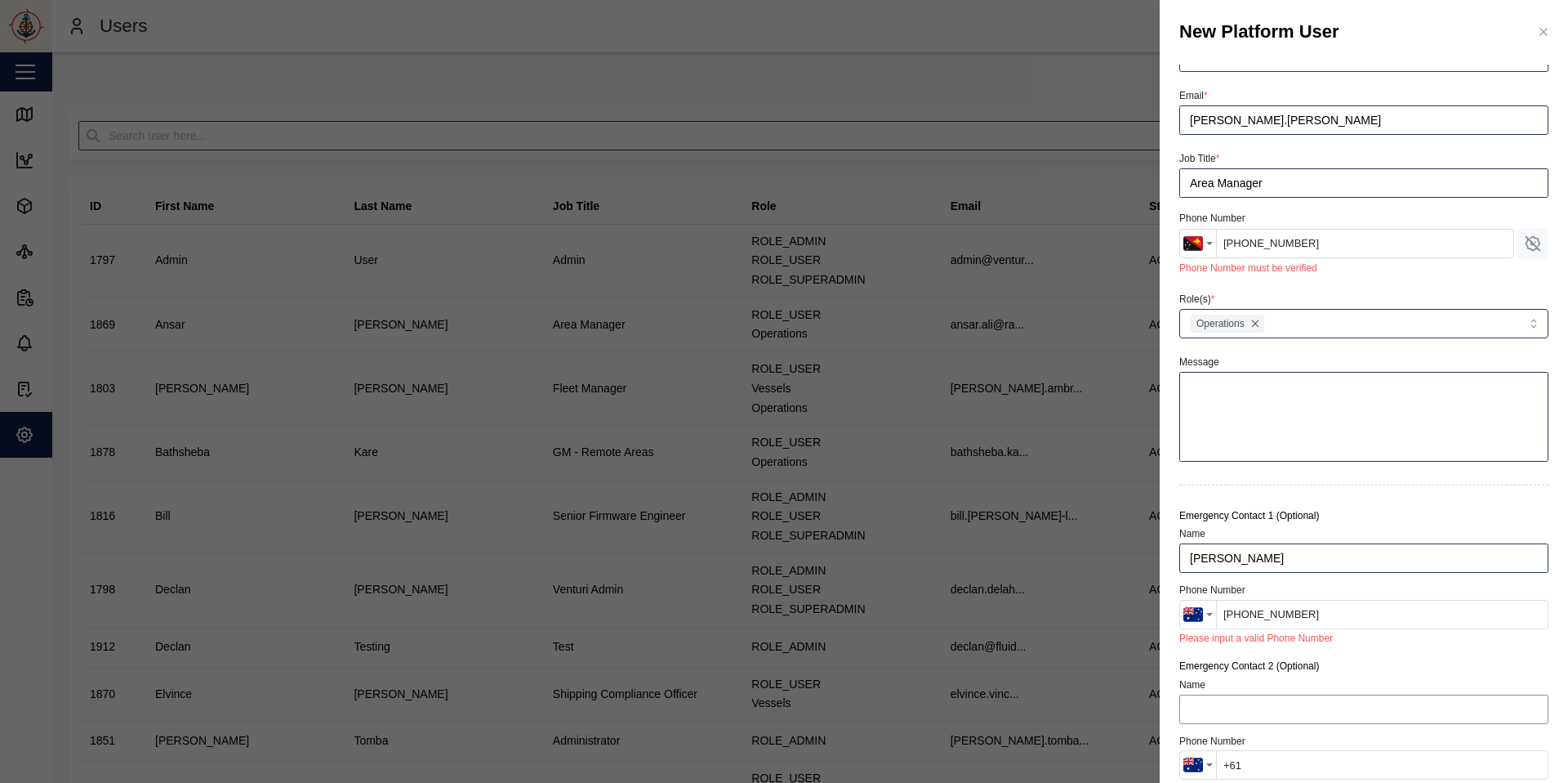
scroll to position [121, 0]
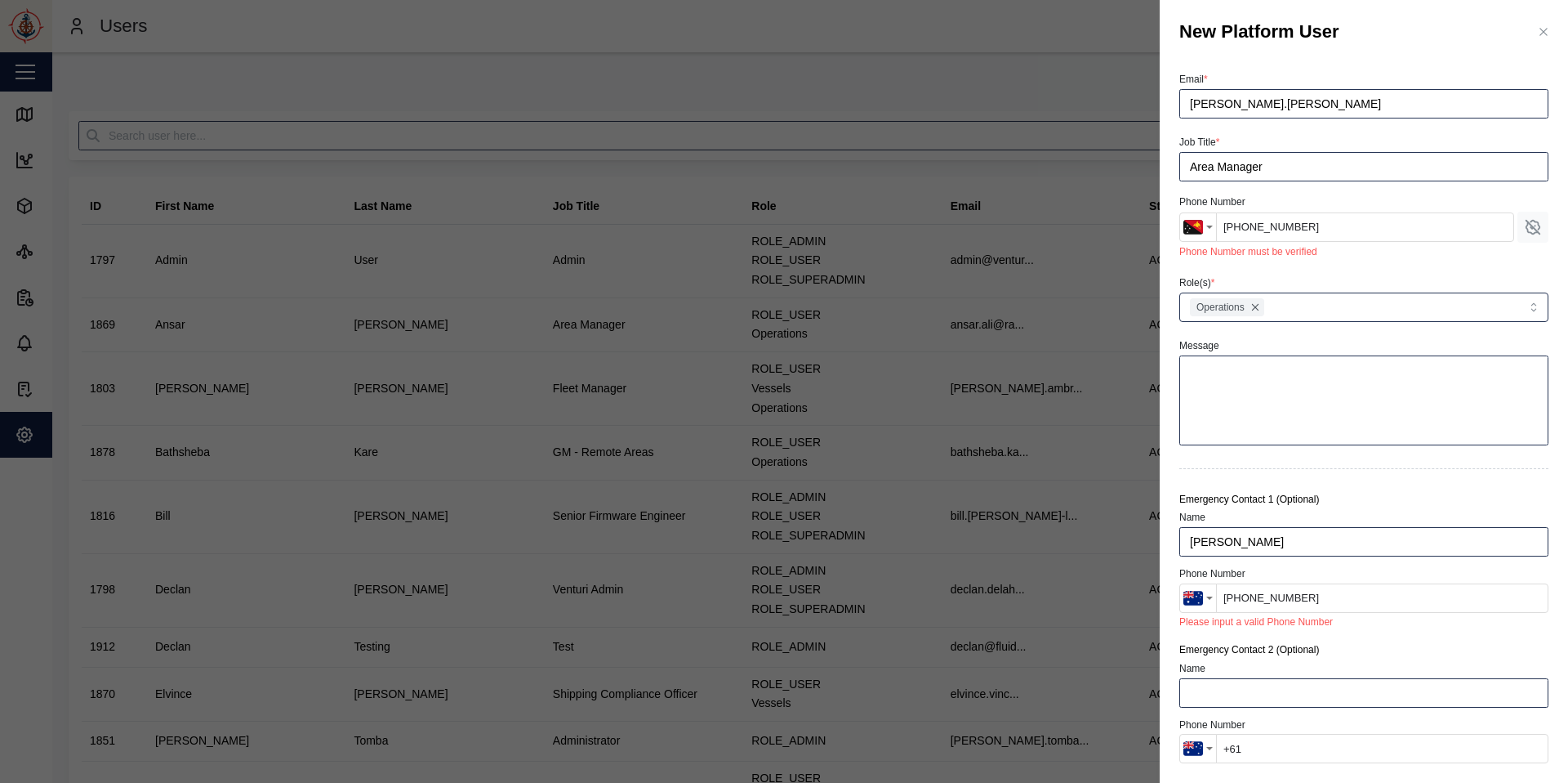
click at [1184, 584] on input "[PHONE_NUMBER]" at bounding box center [1383, 599] width 333 height 30
type input "[PHONE_NUMBER]"
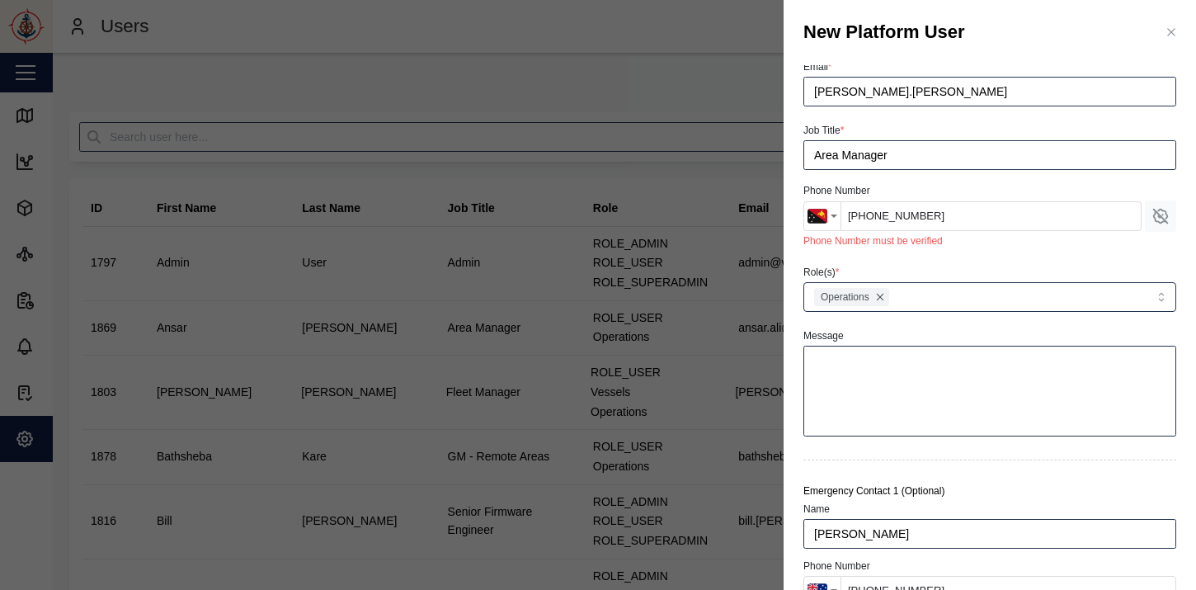
scroll to position [0, 0]
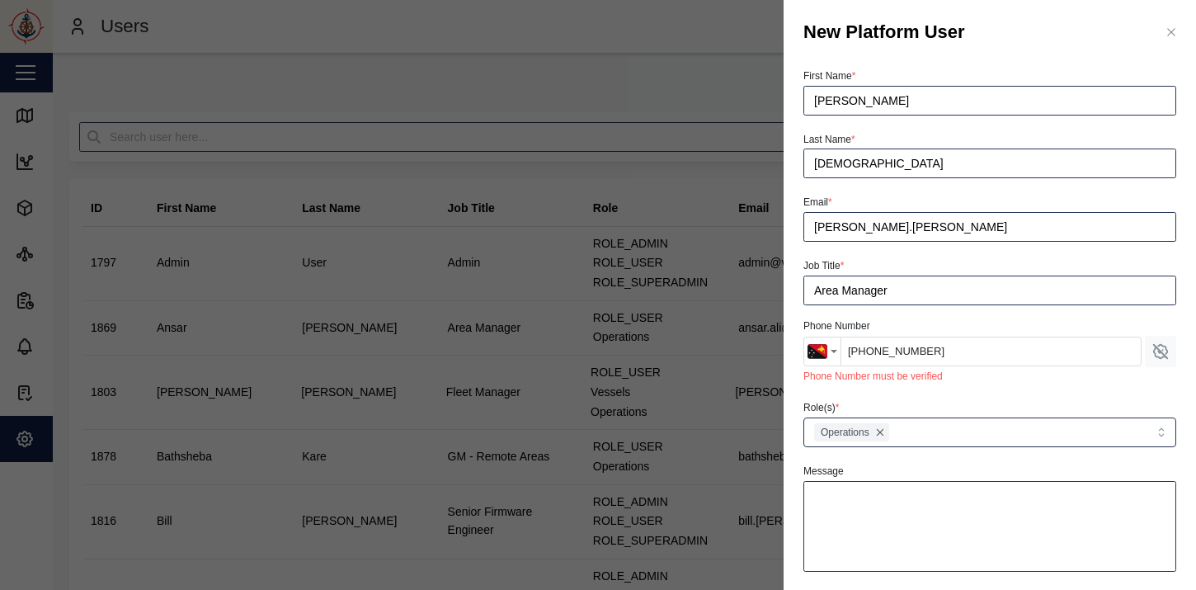
click at [946, 357] on input "[PHONE_NUMBER]" at bounding box center [990, 351] width 301 height 30
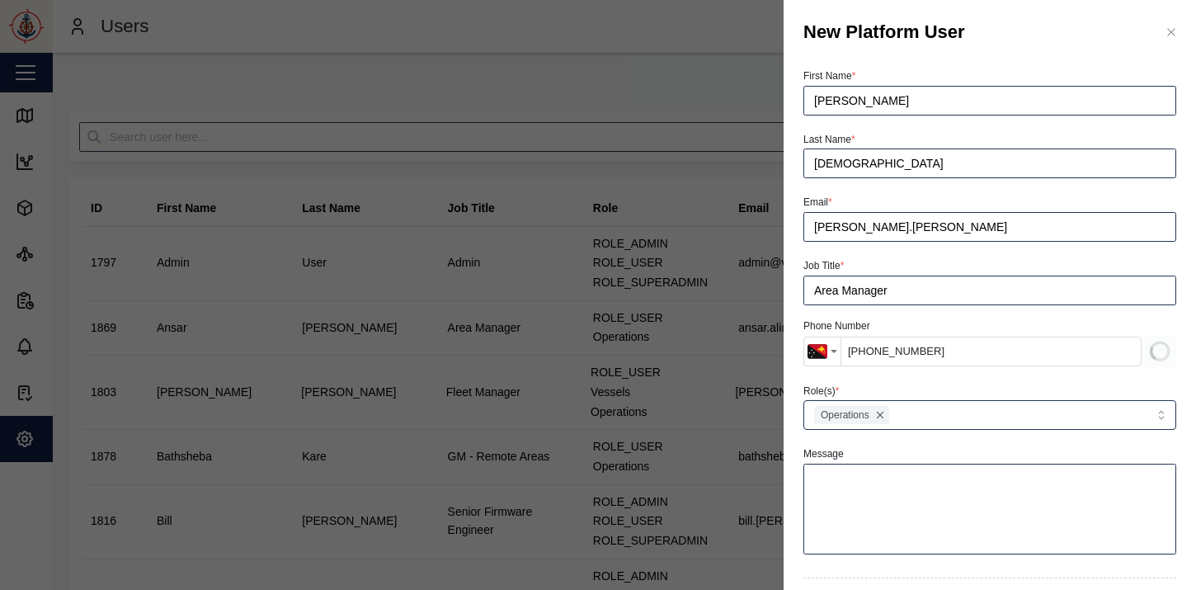
click at [877, 354] on input "[PHONE_NUMBER]" at bounding box center [990, 351] width 301 height 30
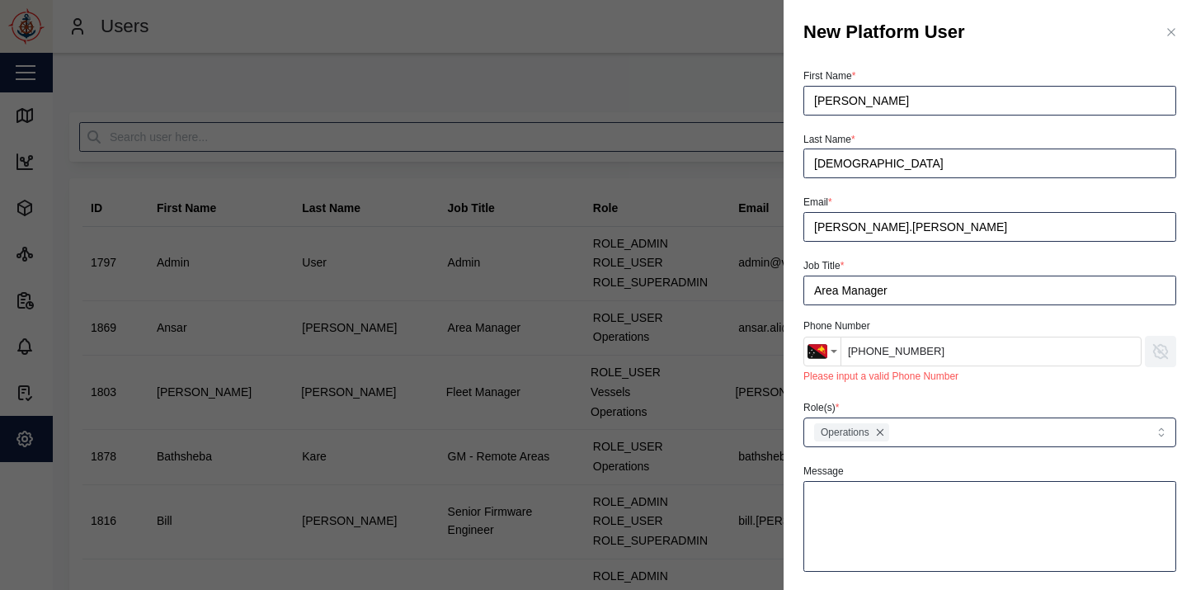
click at [928, 355] on input "[PHONE_NUMBER]" at bounding box center [990, 351] width 301 height 30
drag, startPoint x: 950, startPoint y: 357, endPoint x: 697, endPoint y: 344, distance: 253.5
click at [705, 589] on div "New Platform User First Name * [PERSON_NAME] Last Name * [PERSON_NAME] Email * …" at bounding box center [598, 590] width 1196 height 0
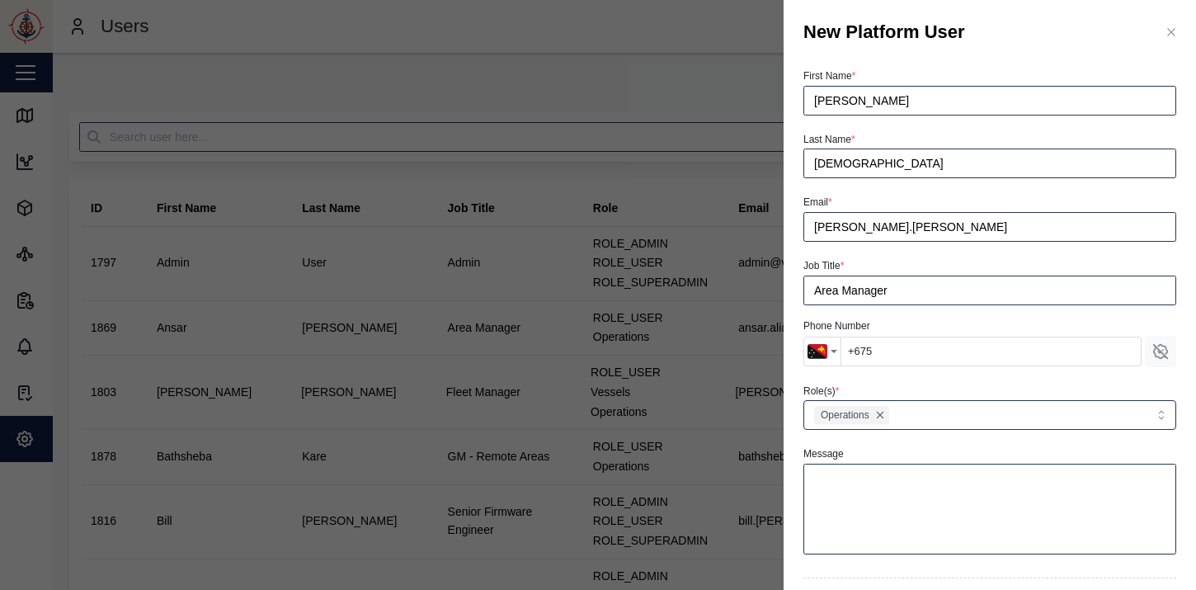
scroll to position [289, 0]
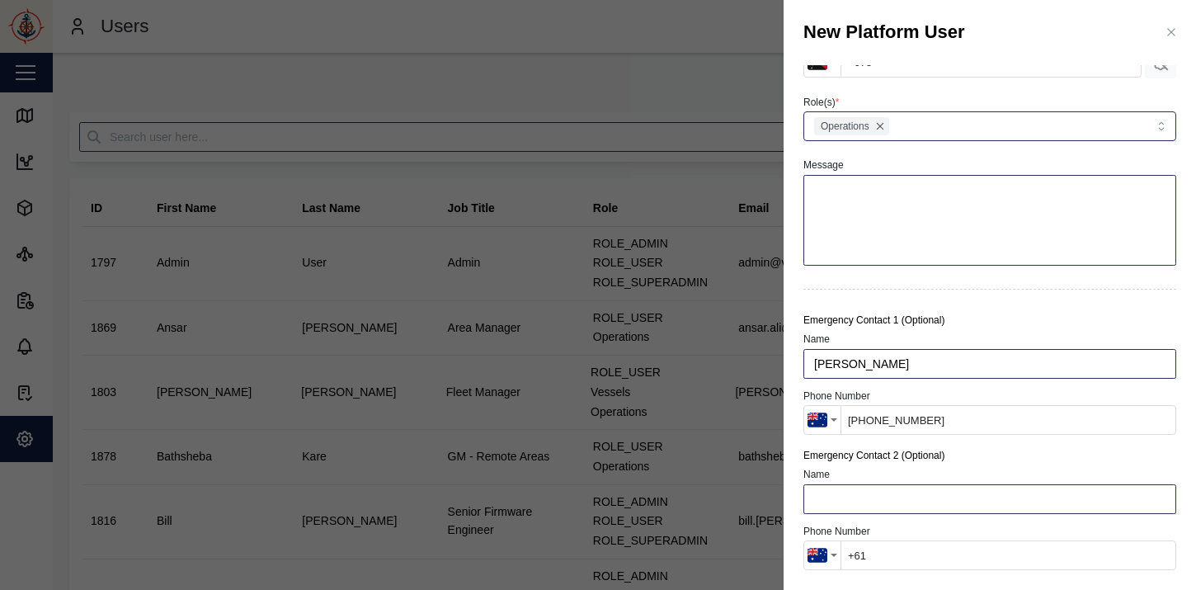
type input "+675"
click at [891, 571] on div "Emergency Contact 2 (Optional) Name Phone Number [GEOGRAPHIC_DATA] + 93 [GEOGRA…" at bounding box center [990, 508] width 386 height 135
click at [901, 543] on input "+61" at bounding box center [1008, 555] width 336 height 30
click at [1168, 26] on icon "button" at bounding box center [1170, 32] width 13 height 13
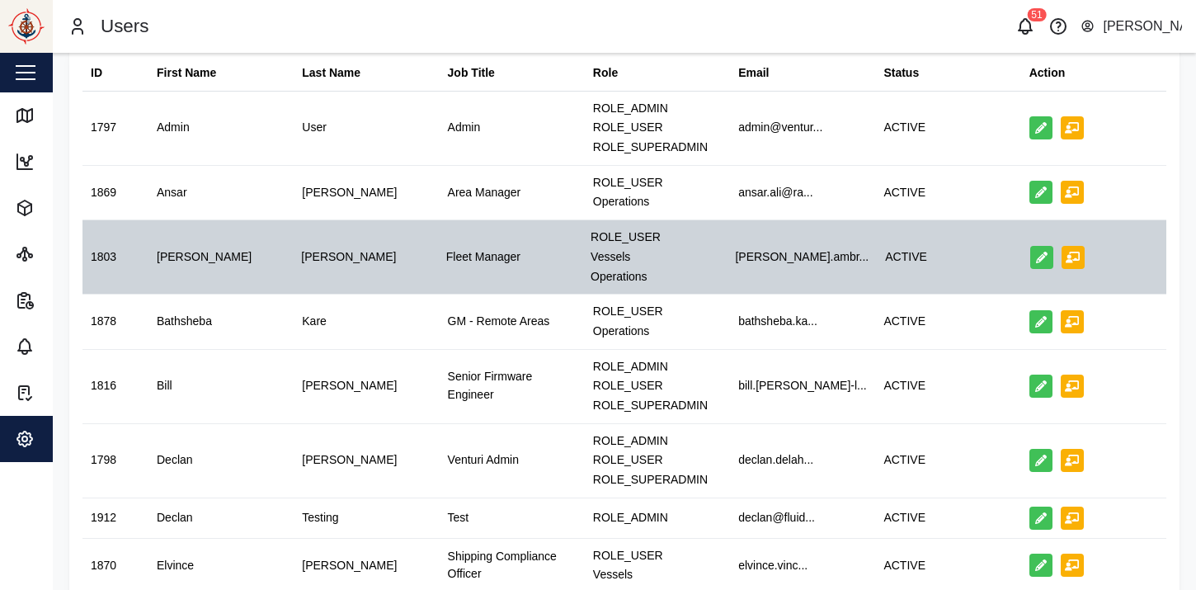
scroll to position [0, 0]
